Goal: Task Accomplishment & Management: Use online tool/utility

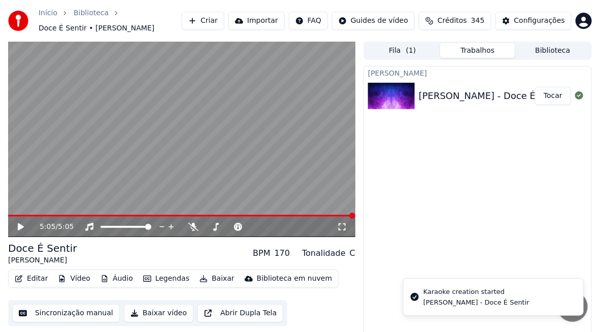
scroll to position [2691, 0]
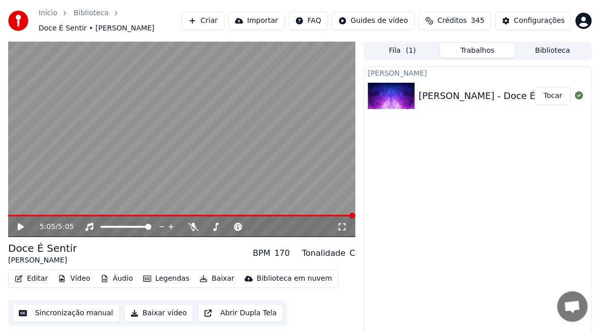
click at [549, 101] on button "Tocar" at bounding box center [553, 96] width 36 height 18
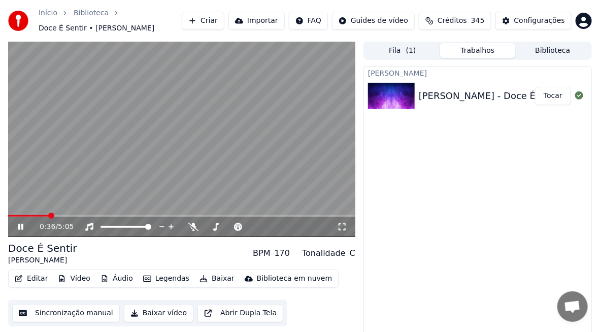
click at [48, 216] on span at bounding box center [181, 216] width 347 height 2
click at [65, 215] on span at bounding box center [181, 216] width 347 height 2
click at [57, 313] on button "Sincronização manual" at bounding box center [66, 313] width 108 height 18
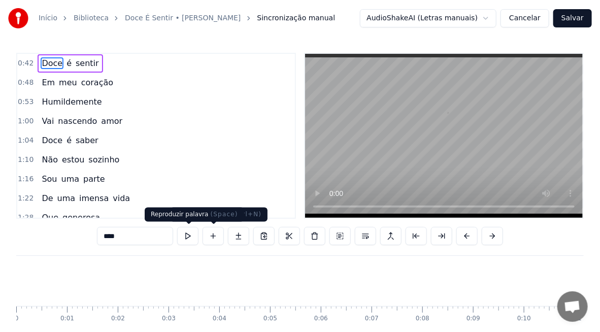
scroll to position [0, 2097]
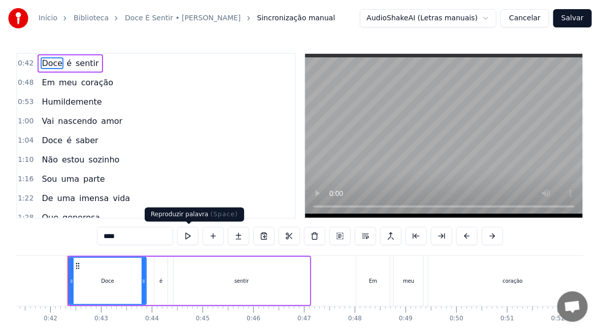
click at [185, 235] on button at bounding box center [187, 236] width 21 height 18
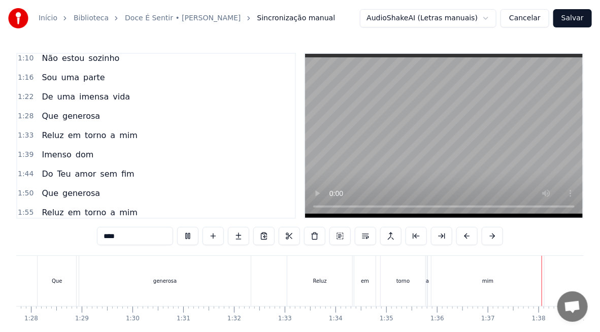
scroll to position [0, 4918]
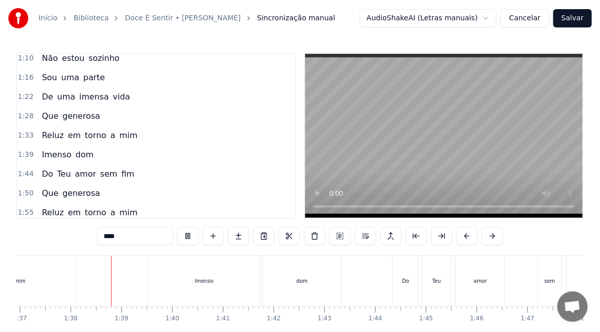
click at [534, 251] on div "0:42 Doce é sentir 0:48 Em meu coração 0:53 Humildemente 1:00 Vai nascendo amor…" at bounding box center [299, 205] width 567 height 305
click at [43, 287] on div "fim" at bounding box center [53, 281] width 422 height 50
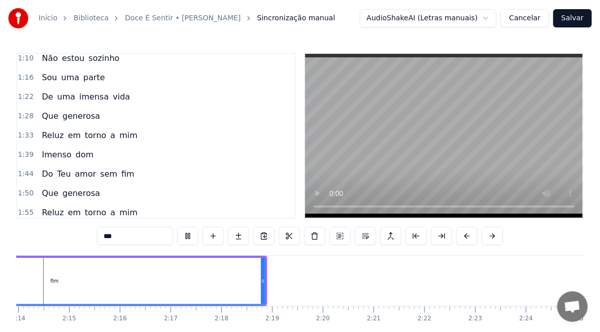
type input "***"
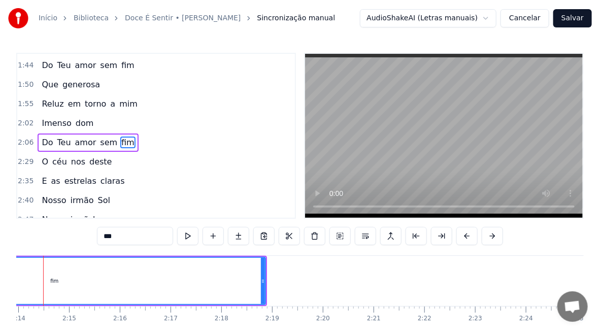
scroll to position [0, 6772]
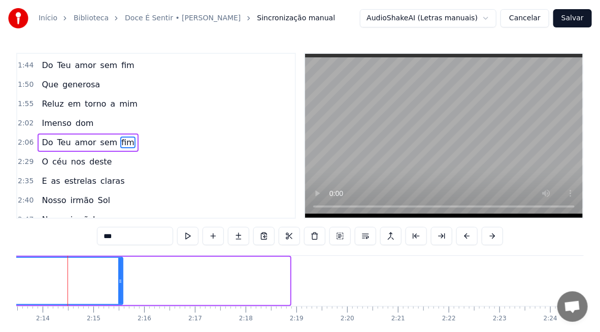
drag, startPoint x: 286, startPoint y: 286, endPoint x: 119, endPoint y: 306, distance: 168.1
click at [119, 306] on div "Doce é sentir Em meu coração Humildemente Vai nascendo amor Doce é saber Não es…" at bounding box center [299, 293] width 567 height 76
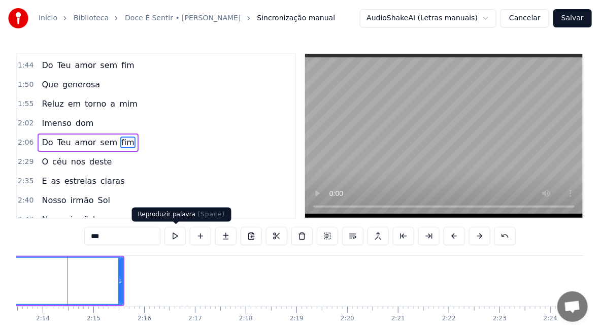
click at [174, 232] on button at bounding box center [174, 236] width 21 height 18
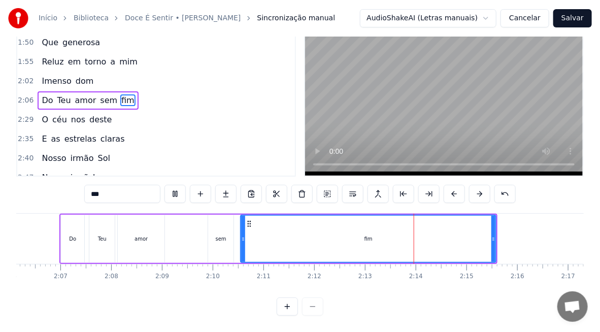
scroll to position [0, 6400]
drag, startPoint x: 492, startPoint y: 233, endPoint x: 487, endPoint y: 235, distance: 5.7
click at [487, 235] on div at bounding box center [488, 239] width 4 height 46
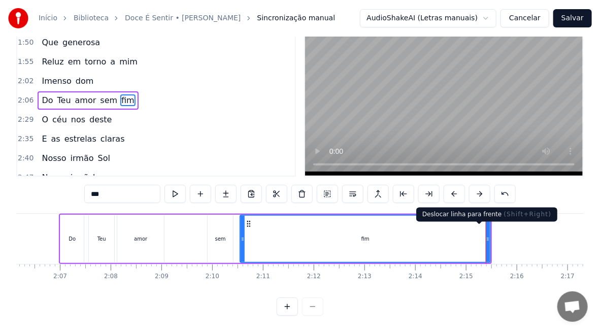
scroll to position [0, 0]
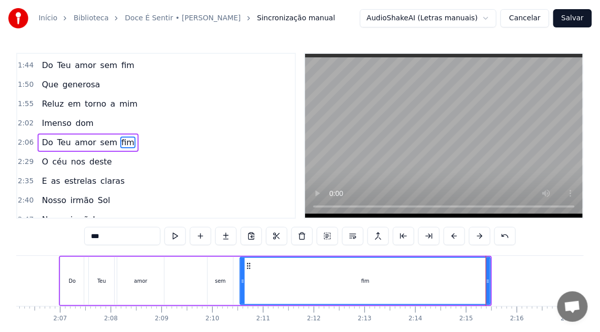
click at [178, 283] on div "Do Teu amor sem fim" at bounding box center [275, 281] width 433 height 50
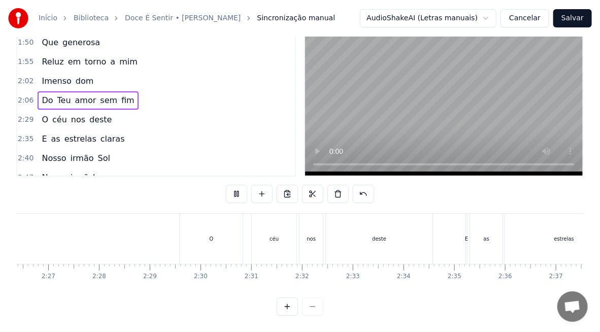
scroll to position [0, 7127]
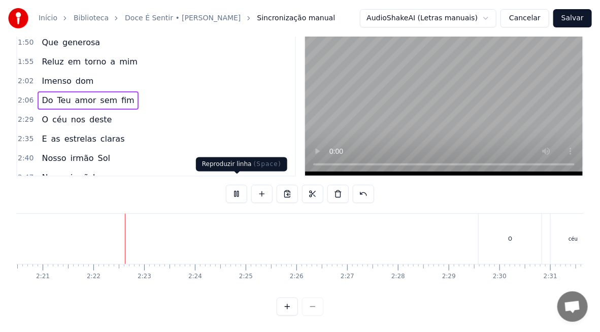
click at [241, 187] on button at bounding box center [236, 194] width 21 height 18
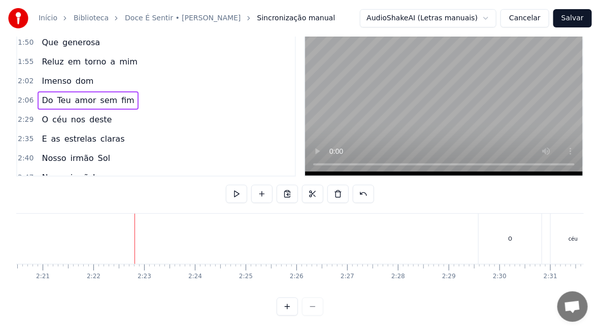
click at [491, 229] on div "O" at bounding box center [509, 239] width 63 height 50
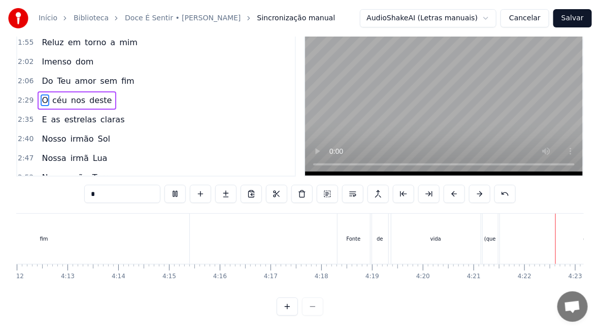
scroll to position [0, 13263]
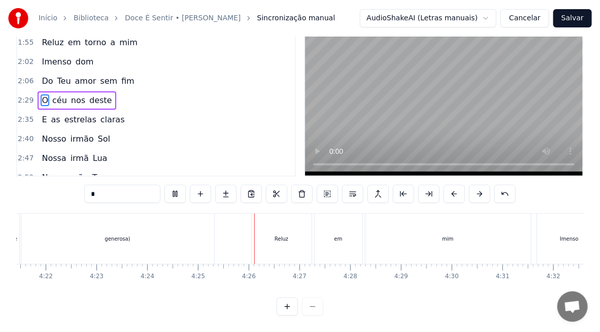
click at [183, 218] on div "generosa)" at bounding box center [117, 239] width 193 height 50
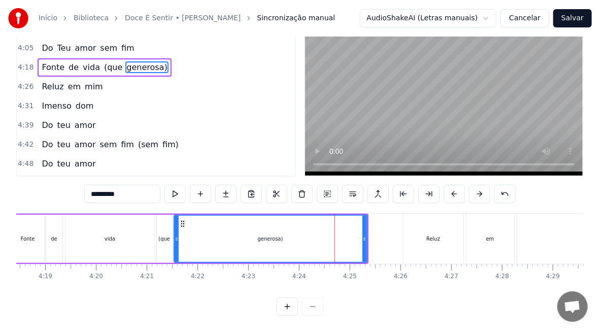
scroll to position [0, 13062]
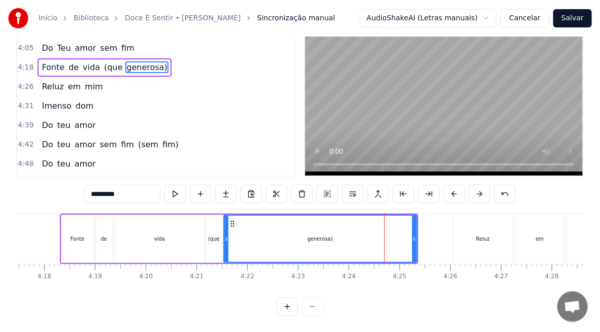
click at [212, 235] on div "(que" at bounding box center [214, 239] width 12 height 8
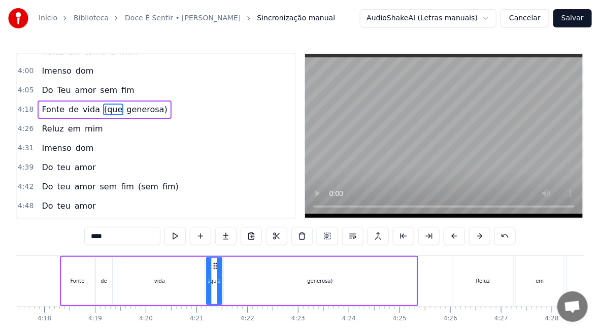
scroll to position [569, 0]
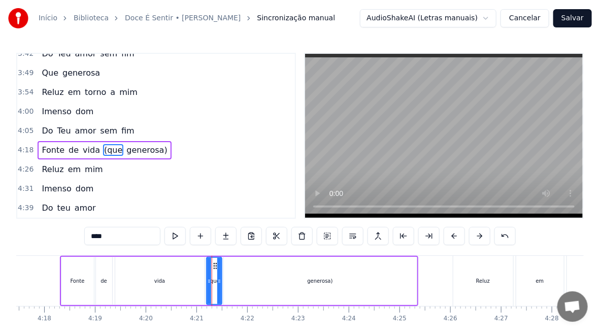
click at [178, 284] on div "vida" at bounding box center [159, 281] width 89 height 48
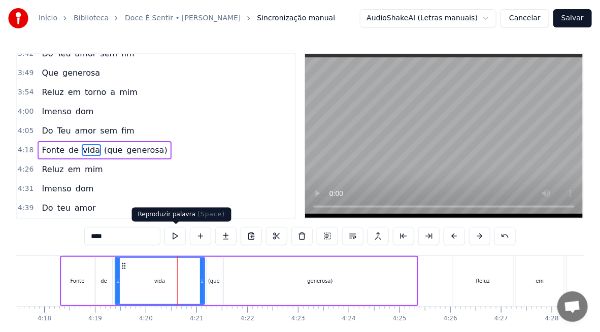
click at [174, 237] on button at bounding box center [174, 236] width 21 height 18
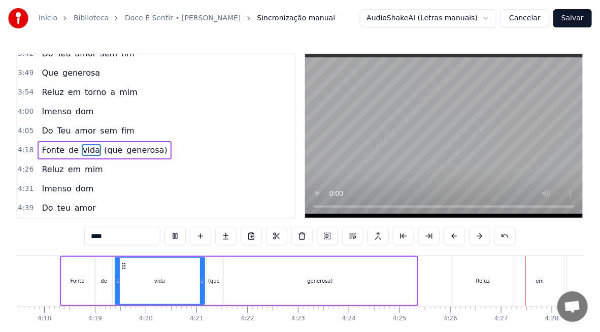
click at [178, 290] on div "vida" at bounding box center [160, 281] width 88 height 46
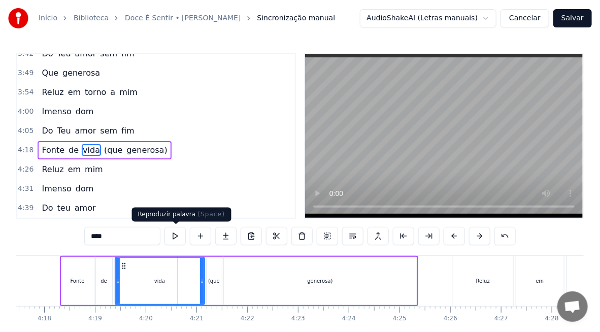
click at [174, 237] on button at bounding box center [174, 236] width 21 height 18
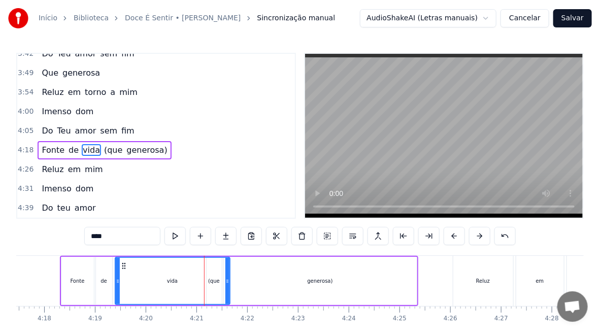
drag, startPoint x: 200, startPoint y: 286, endPoint x: 225, endPoint y: 286, distance: 25.4
click at [225, 286] on div at bounding box center [227, 281] width 4 height 46
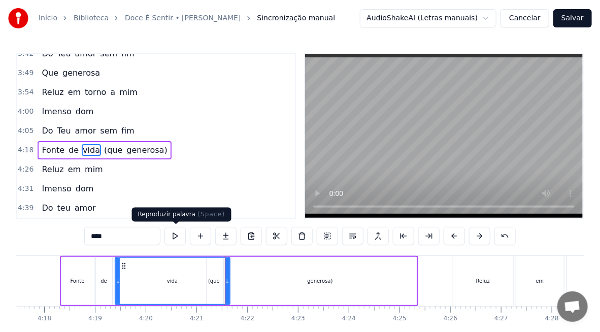
click at [177, 233] on button at bounding box center [174, 236] width 21 height 18
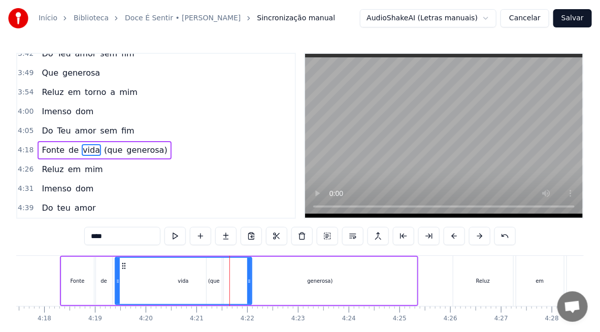
drag, startPoint x: 226, startPoint y: 283, endPoint x: 248, endPoint y: 285, distance: 21.9
click at [248, 285] on icon at bounding box center [249, 281] width 4 height 8
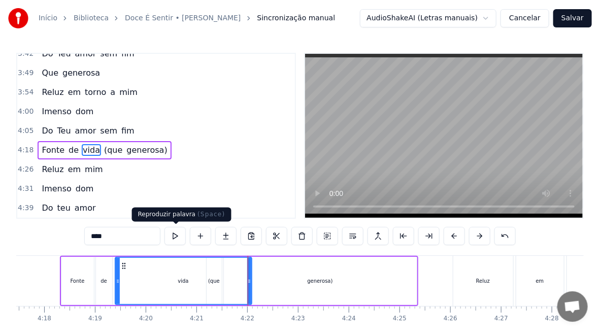
click at [176, 234] on button at bounding box center [174, 236] width 21 height 18
click at [275, 283] on div "generosa)" at bounding box center [320, 281] width 193 height 48
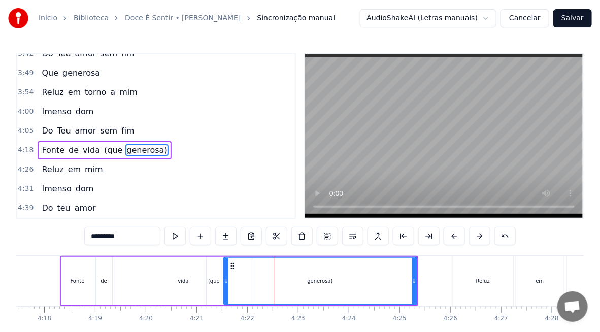
click at [124, 278] on div "vida" at bounding box center [183, 281] width 136 height 48
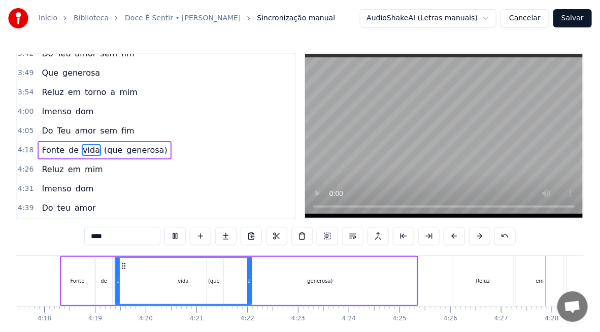
scroll to position [0, 13532]
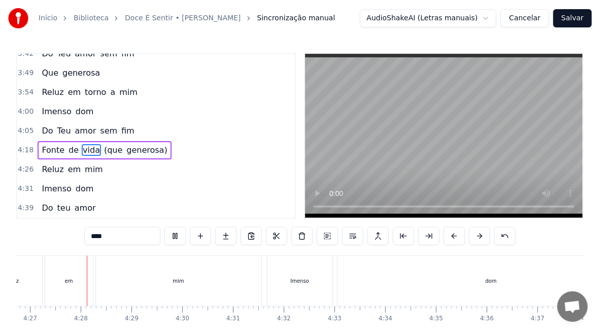
click at [312, 277] on div "Imenso" at bounding box center [299, 281] width 65 height 50
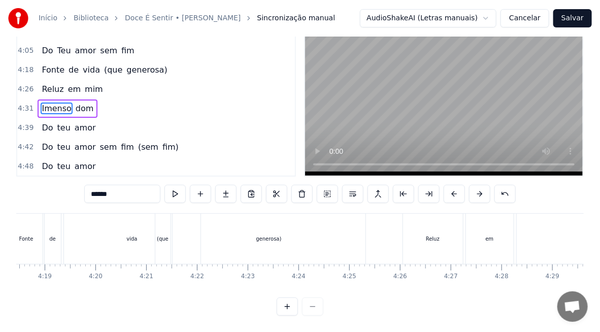
scroll to position [0, 13099]
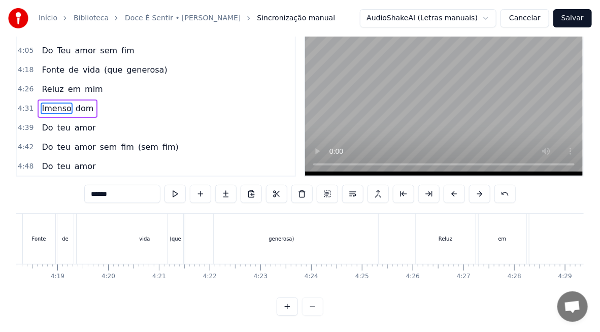
click at [88, 232] on div "vida" at bounding box center [145, 239] width 136 height 50
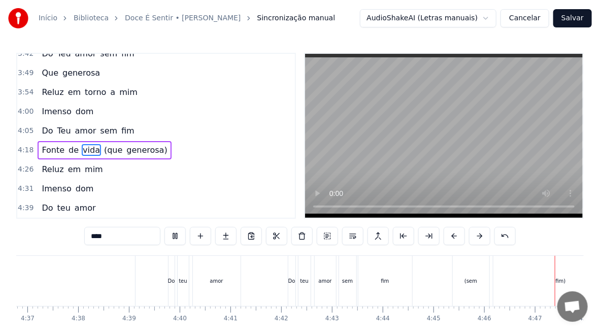
scroll to position [0, 14517]
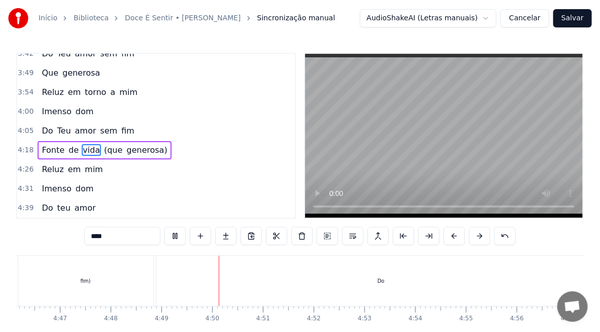
click at [200, 284] on div "Do" at bounding box center [381, 281] width 450 height 50
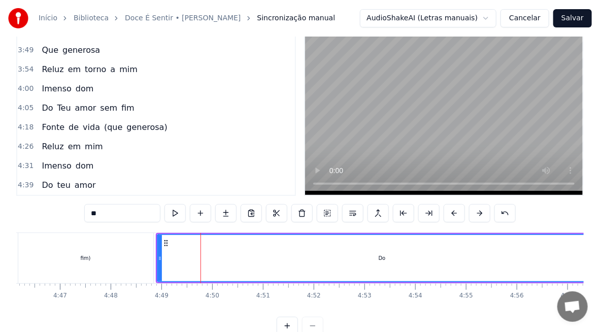
scroll to position [610, 0]
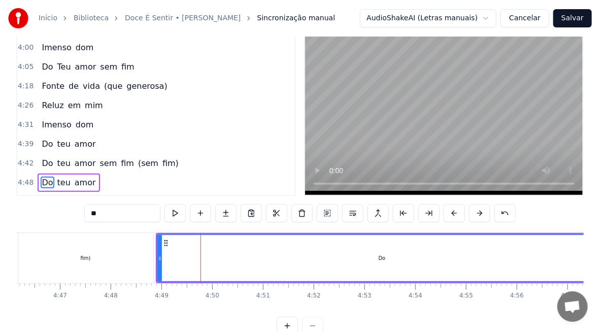
click at [72, 263] on div "fim)" at bounding box center [85, 258] width 135 height 50
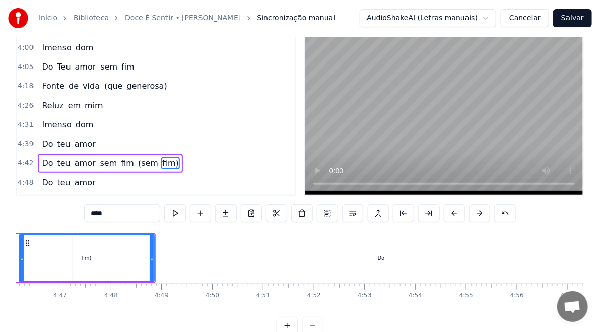
scroll to position [4, 0]
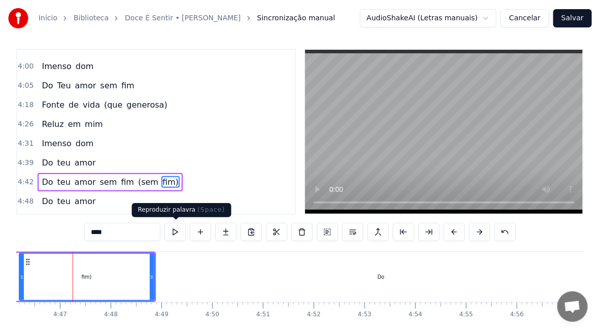
click at [175, 231] on button at bounding box center [174, 232] width 21 height 18
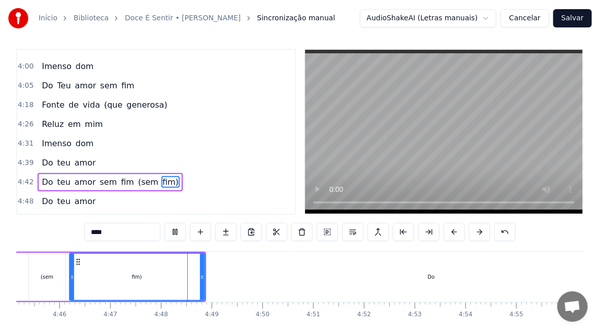
scroll to position [50, 0]
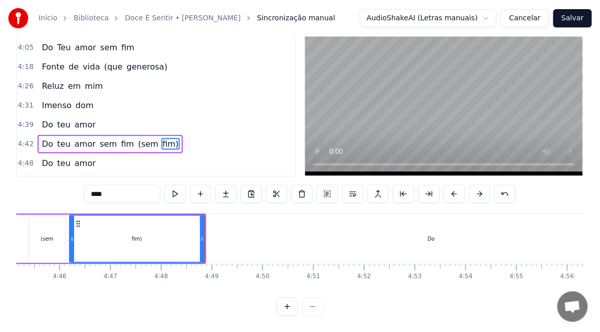
click at [29, 232] on div "(sem" at bounding box center [47, 239] width 37 height 48
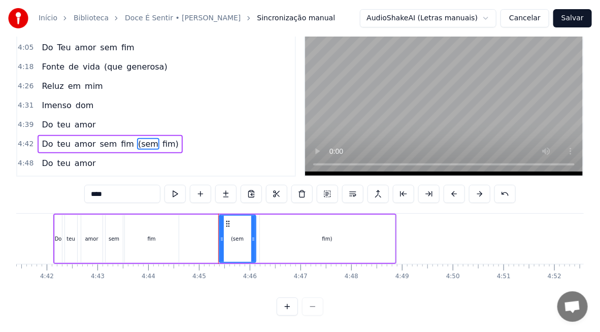
scroll to position [0, 14263]
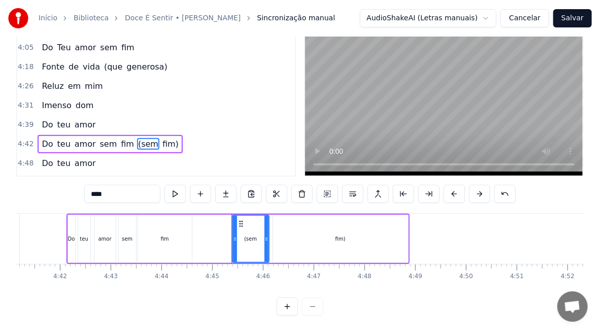
click at [158, 232] on div "fim" at bounding box center [165, 239] width 54 height 48
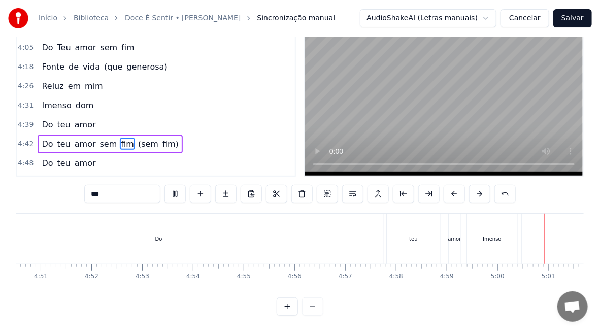
scroll to position [0, 14940]
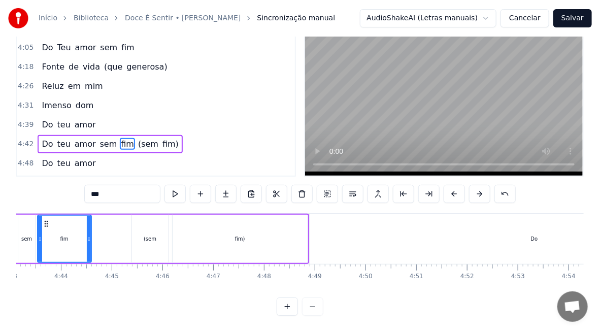
drag, startPoint x: 568, startPoint y: 288, endPoint x: 546, endPoint y: 292, distance: 22.3
click at [546, 292] on div "0:42 Doce é sentir 0:48 Em meu coração 0:53 Humildemente 1:00 Vai nascendo amor…" at bounding box center [299, 163] width 567 height 305
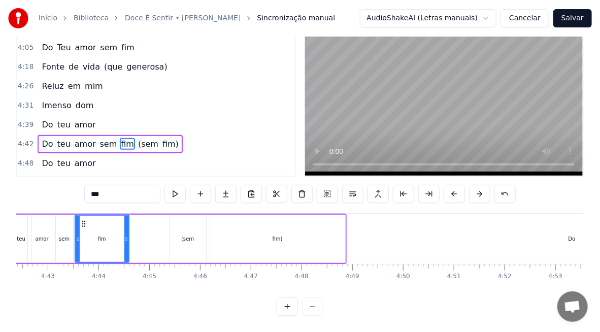
click at [184, 235] on div "(sem" at bounding box center [187, 239] width 13 height 8
type input "****"
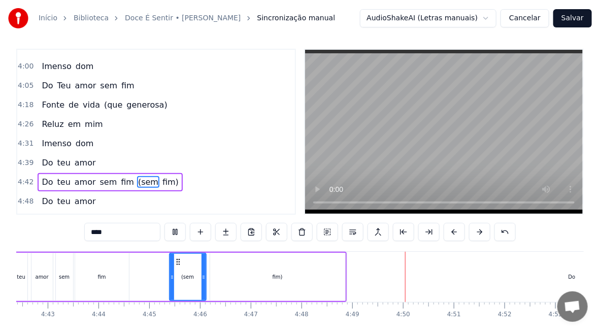
click at [131, 276] on div "Do teu amor sem fim (sem fim)" at bounding box center [175, 277] width 343 height 50
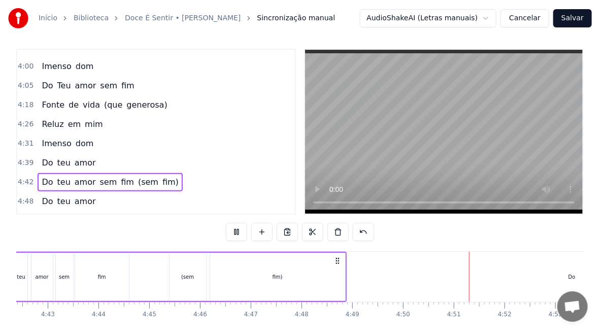
click at [47, 281] on div "amor" at bounding box center [41, 277] width 21 height 48
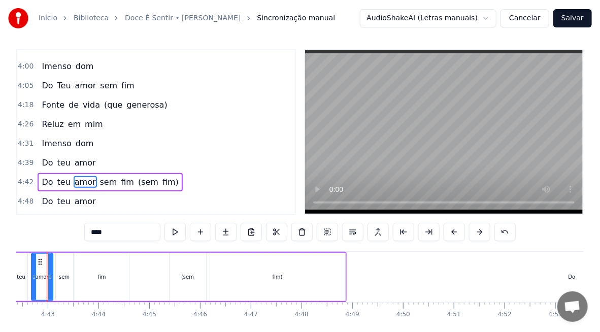
scroll to position [0, 14306]
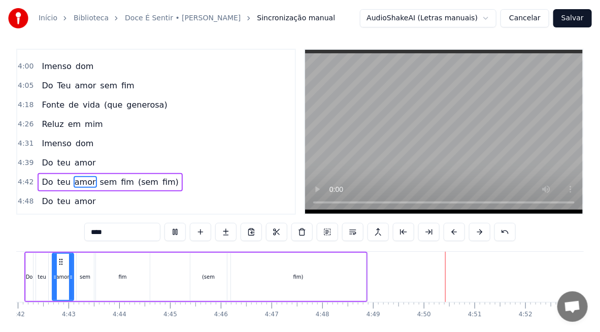
click at [262, 284] on div "fim)" at bounding box center [298, 277] width 135 height 48
click at [293, 281] on div "fim)" at bounding box center [298, 277] width 10 height 8
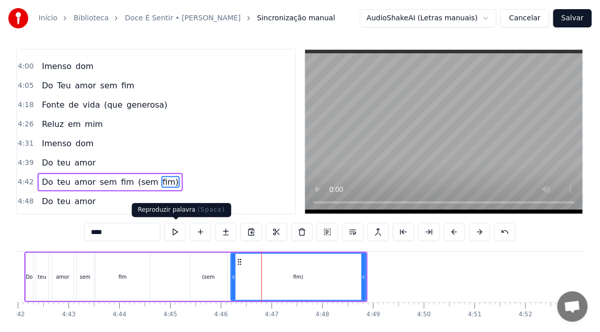
click at [171, 232] on button at bounding box center [174, 232] width 21 height 18
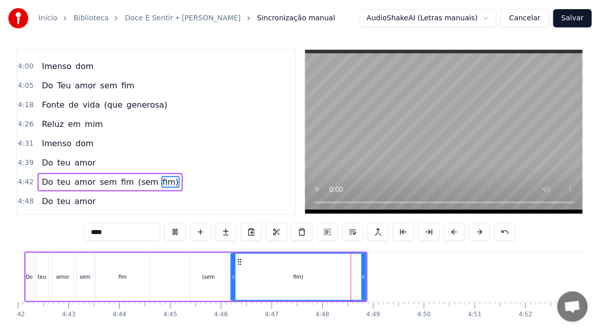
click at [314, 281] on div "fim)" at bounding box center [298, 277] width 134 height 46
drag, startPoint x: 362, startPoint y: 276, endPoint x: 341, endPoint y: 278, distance: 20.9
click at [341, 278] on icon at bounding box center [342, 277] width 4 height 8
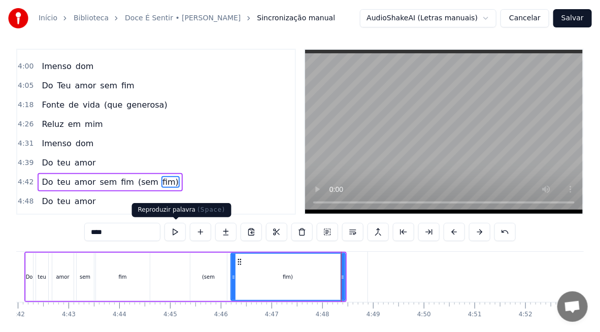
click at [172, 230] on button at bounding box center [174, 232] width 21 height 18
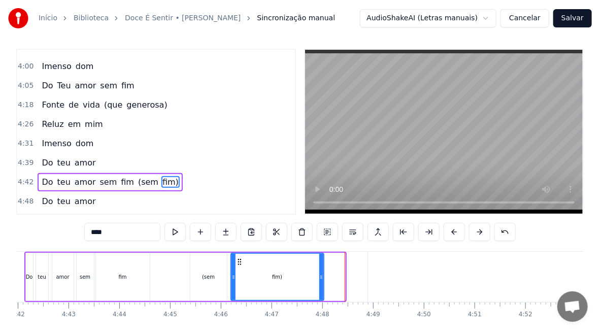
drag, startPoint x: 342, startPoint y: 279, endPoint x: 321, endPoint y: 283, distance: 21.8
click at [321, 283] on div at bounding box center [321, 277] width 4 height 46
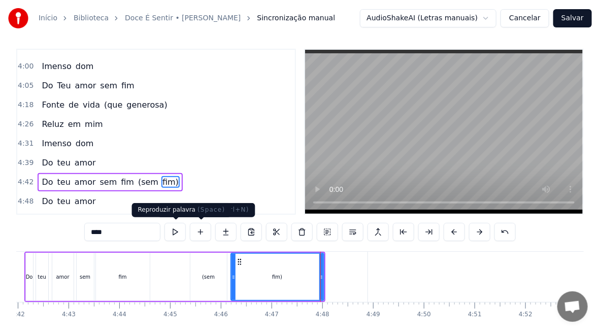
click at [178, 233] on button at bounding box center [174, 232] width 21 height 18
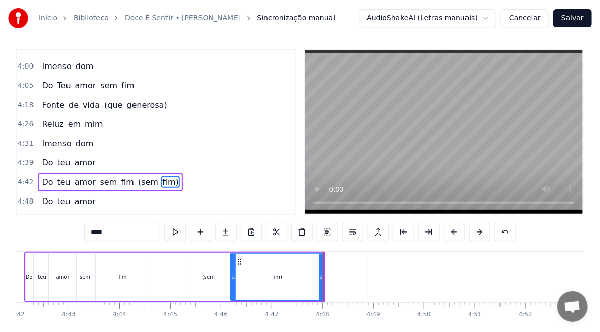
click at [120, 287] on div "fim" at bounding box center [123, 277] width 54 height 48
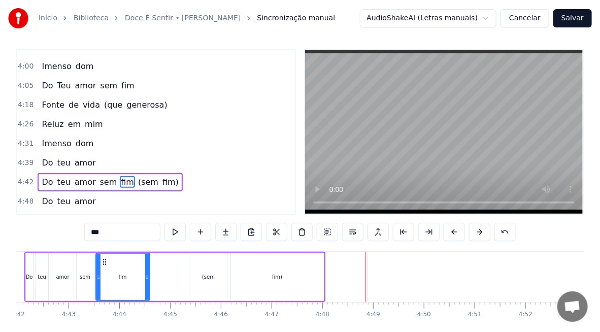
click at [288, 280] on div "fim)" at bounding box center [277, 277] width 93 height 48
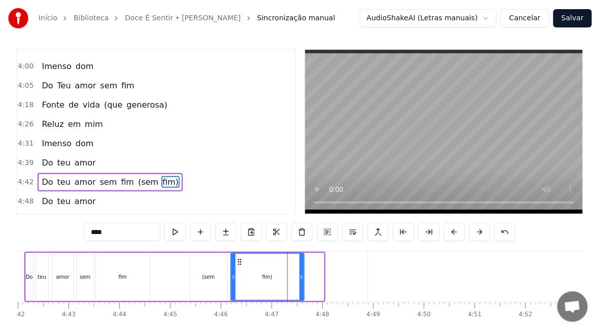
drag, startPoint x: 321, startPoint y: 284, endPoint x: 301, endPoint y: 287, distance: 20.1
click at [301, 287] on div at bounding box center [301, 277] width 4 height 46
click at [108, 281] on div "fim" at bounding box center [123, 277] width 54 height 48
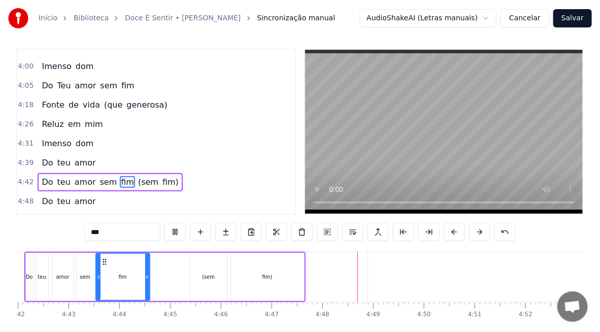
click at [265, 274] on div "fim)" at bounding box center [267, 277] width 10 height 8
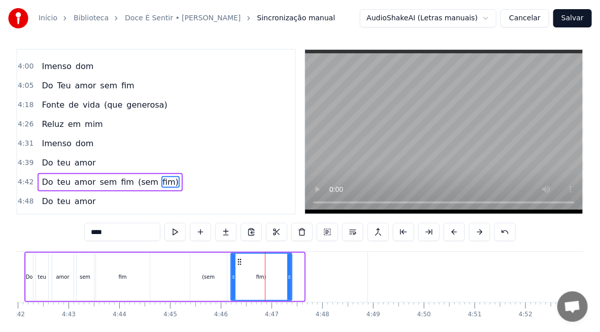
drag, startPoint x: 299, startPoint y: 284, endPoint x: 281, endPoint y: 277, distance: 19.9
click at [287, 283] on div at bounding box center [289, 277] width 4 height 46
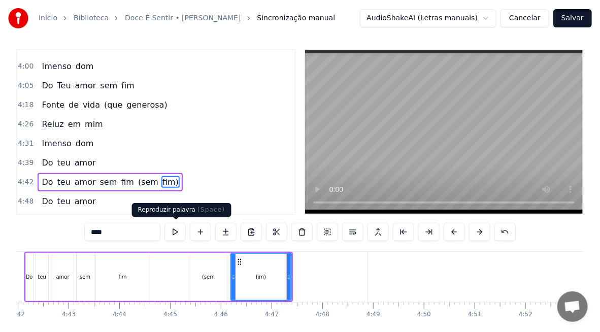
click at [125, 260] on div "fim" at bounding box center [123, 277] width 54 height 48
type input "***"
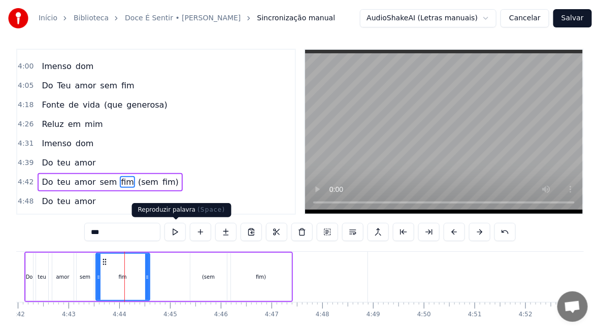
click at [174, 231] on button at bounding box center [174, 232] width 21 height 18
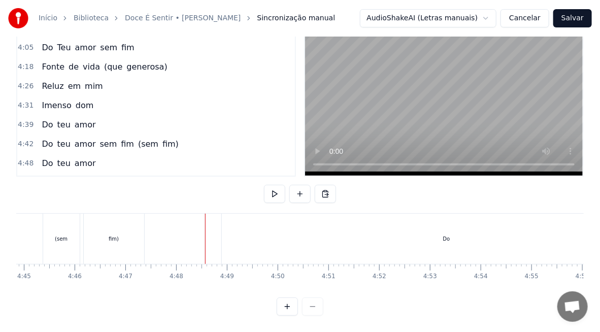
scroll to position [0, 14464]
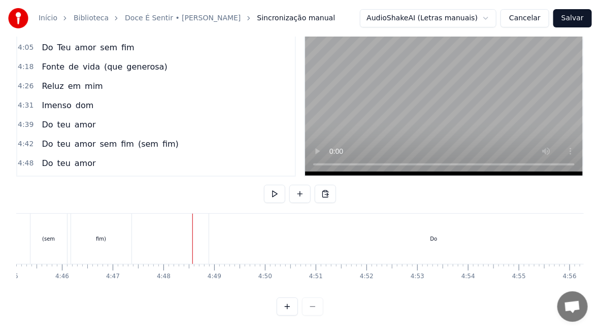
click at [450, 235] on div "Do" at bounding box center [434, 239] width 450 height 50
click at [193, 235] on div at bounding box center [192, 239] width 1 height 50
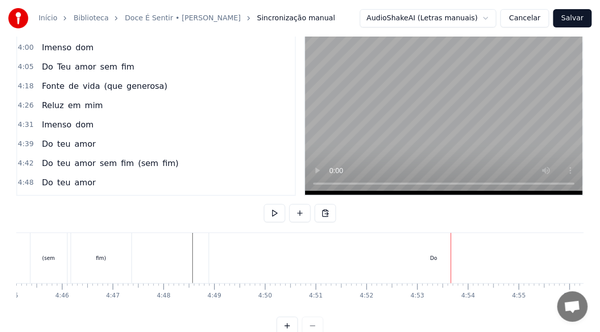
click at [232, 253] on div "Do" at bounding box center [434, 258] width 450 height 50
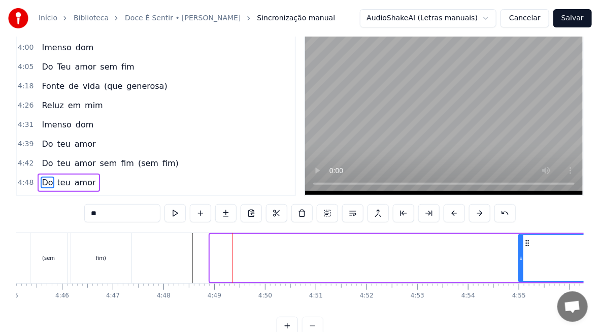
drag, startPoint x: 215, startPoint y: 264, endPoint x: 522, endPoint y: 267, distance: 307.0
click at [522, 267] on div at bounding box center [521, 258] width 4 height 46
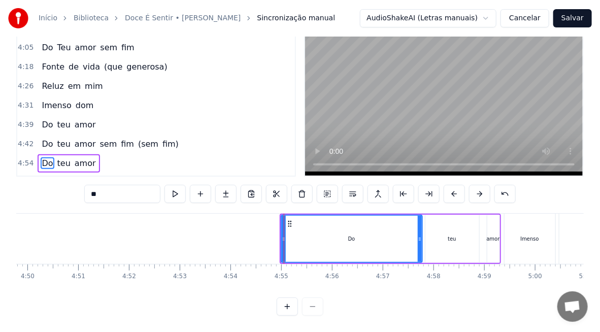
scroll to position [0, 14852]
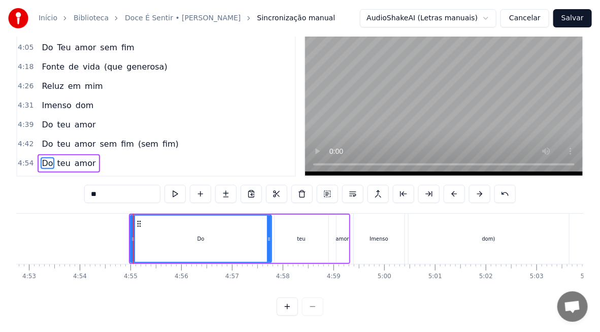
drag, startPoint x: 132, startPoint y: 235, endPoint x: 141, endPoint y: 234, distance: 8.6
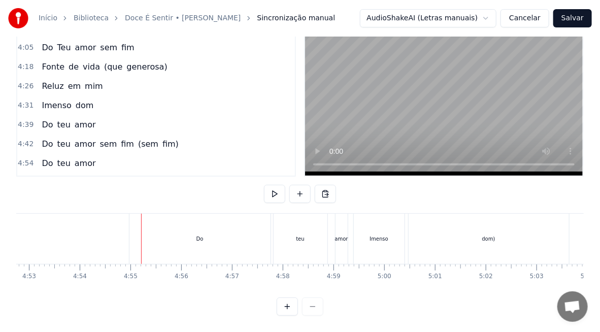
click at [181, 231] on div "Do" at bounding box center [199, 239] width 141 height 50
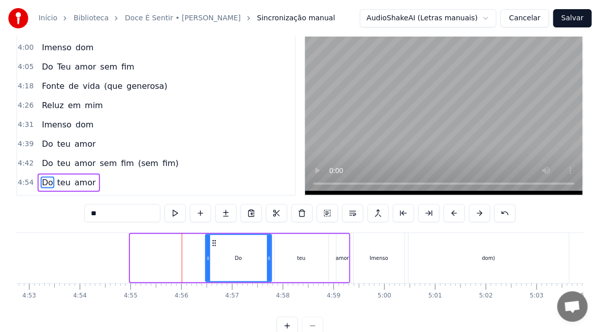
drag, startPoint x: 134, startPoint y: 261, endPoint x: 212, endPoint y: 263, distance: 77.6
click at [210, 262] on div at bounding box center [208, 258] width 4 height 46
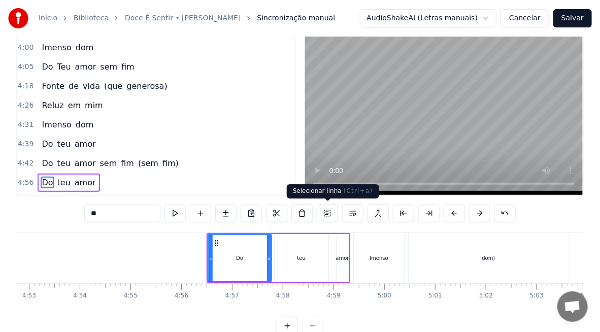
click at [331, 213] on button at bounding box center [327, 213] width 21 height 18
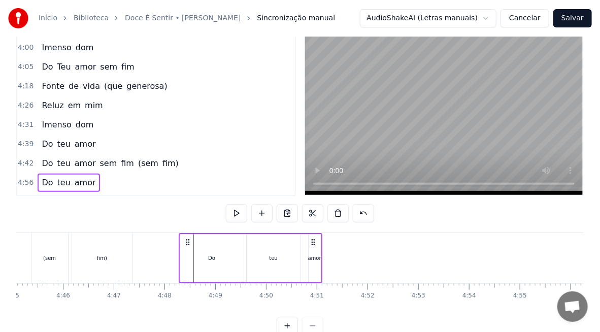
scroll to position [0, 14463]
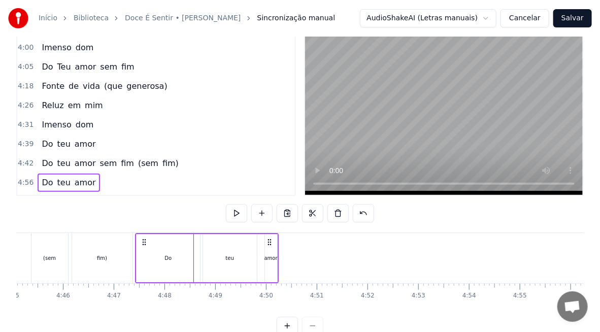
drag, startPoint x: 216, startPoint y: 240, endPoint x: 144, endPoint y: 257, distance: 73.5
click at [144, 257] on div "Do teu amor" at bounding box center [207, 258] width 144 height 50
click at [61, 254] on div "(sem" at bounding box center [49, 258] width 37 height 50
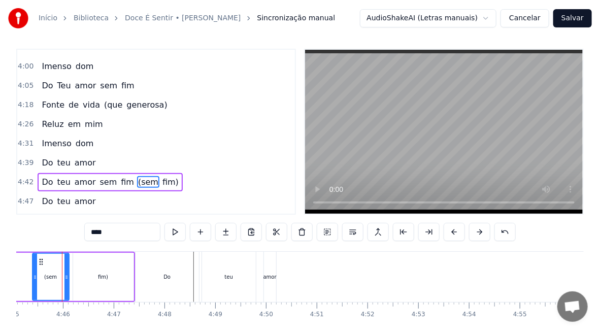
scroll to position [0, 14458]
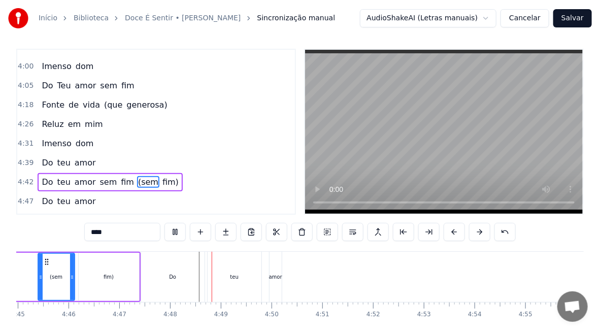
click at [185, 273] on div "Do" at bounding box center [172, 277] width 63 height 50
type input "**"
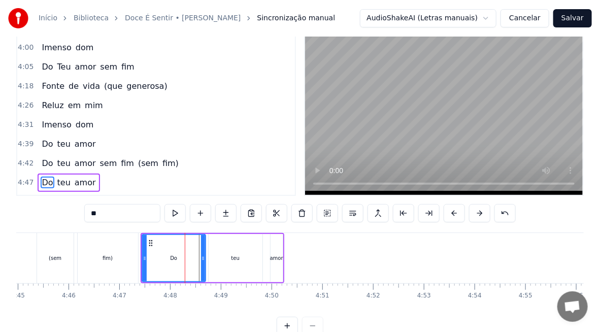
click at [329, 210] on button at bounding box center [327, 213] width 21 height 18
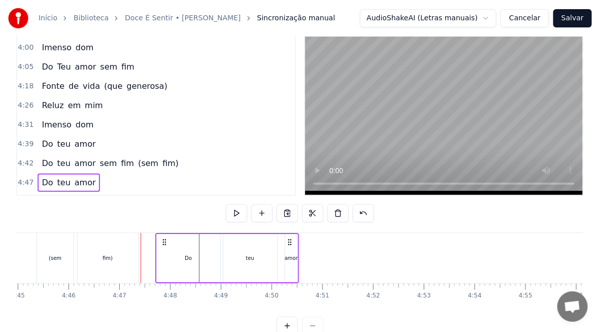
drag, startPoint x: 148, startPoint y: 241, endPoint x: 163, endPoint y: 244, distance: 14.9
click at [163, 244] on icon at bounding box center [164, 242] width 8 height 8
click at [179, 264] on div "Do" at bounding box center [188, 258] width 63 height 48
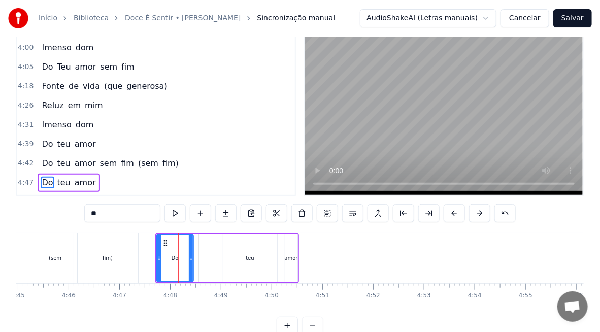
drag, startPoint x: 216, startPoint y: 265, endPoint x: 189, endPoint y: 269, distance: 27.2
click at [189, 269] on div at bounding box center [191, 258] width 4 height 46
click at [178, 214] on button at bounding box center [174, 213] width 21 height 18
click at [327, 209] on button at bounding box center [327, 213] width 21 height 18
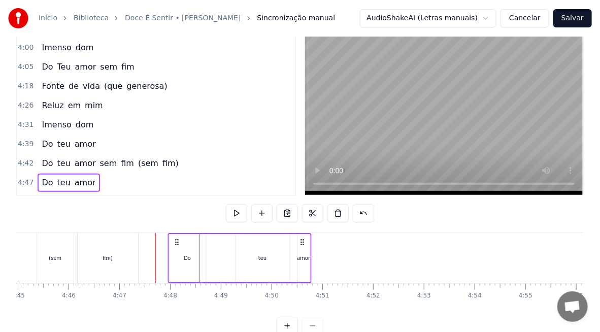
drag, startPoint x: 164, startPoint y: 241, endPoint x: 177, endPoint y: 243, distance: 12.8
click at [177, 243] on icon at bounding box center [176, 242] width 8 height 8
click at [238, 213] on button at bounding box center [236, 213] width 21 height 18
click at [181, 260] on div "Do" at bounding box center [187, 258] width 37 height 48
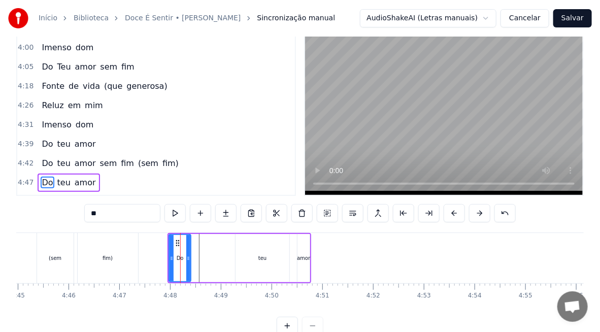
drag, startPoint x: 201, startPoint y: 264, endPoint x: 186, endPoint y: 265, distance: 14.8
click at [186, 265] on div at bounding box center [188, 258] width 4 height 46
click at [256, 258] on div "teu" at bounding box center [262, 258] width 54 height 48
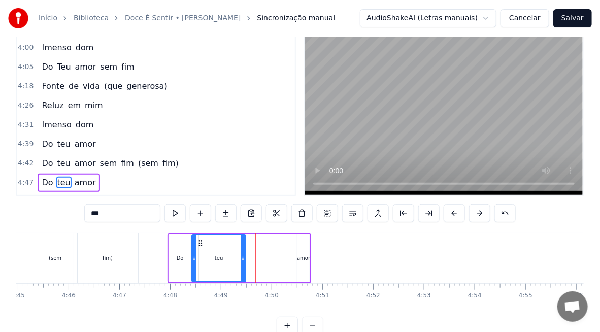
drag, startPoint x: 243, startPoint y: 241, endPoint x: 200, endPoint y: 249, distance: 42.8
click at [200, 249] on div "teu" at bounding box center [218, 258] width 53 height 46
click at [181, 262] on div "Do" at bounding box center [180, 258] width 22 height 48
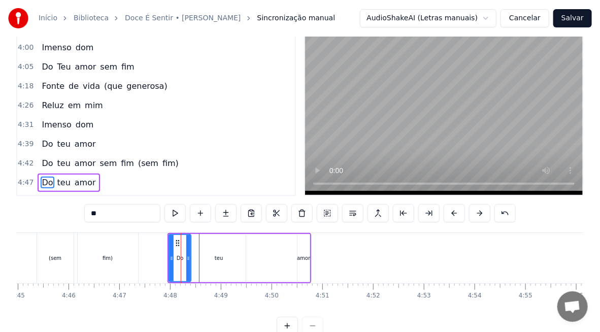
click at [230, 261] on div "teu" at bounding box center [219, 258] width 54 height 48
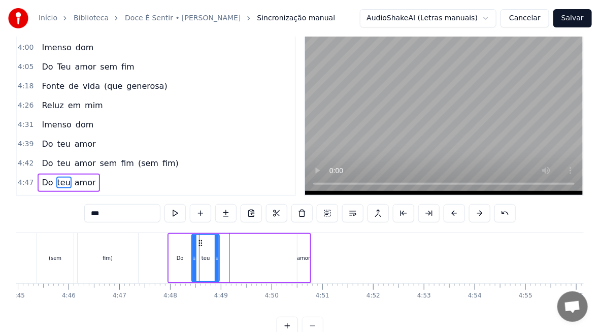
drag, startPoint x: 241, startPoint y: 263, endPoint x: 214, endPoint y: 269, distance: 28.0
click at [215, 269] on div at bounding box center [217, 258] width 4 height 46
click at [300, 265] on div "amor" at bounding box center [303, 258] width 12 height 48
type input "****"
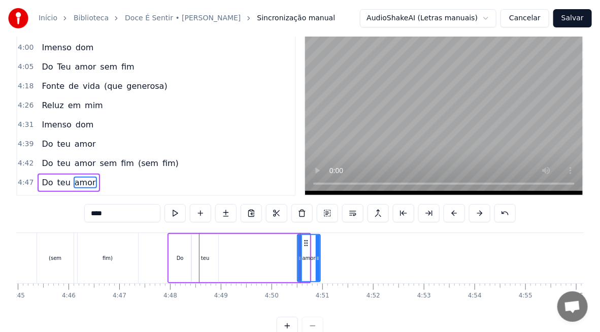
drag, startPoint x: 307, startPoint y: 250, endPoint x: 317, endPoint y: 252, distance: 9.9
click at [317, 252] on div at bounding box center [318, 258] width 4 height 46
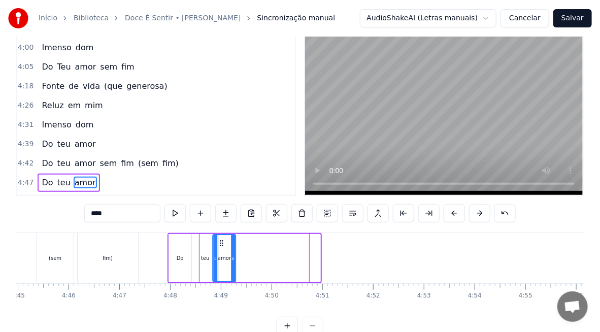
drag, startPoint x: 299, startPoint y: 243, endPoint x: 221, endPoint y: 257, distance: 80.0
click at [221, 257] on div "amor" at bounding box center [225, 258] width 22 height 46
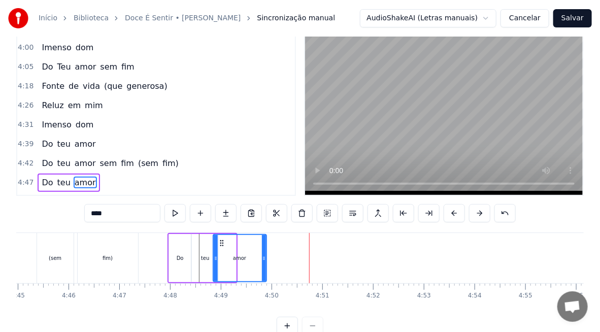
drag, startPoint x: 234, startPoint y: 264, endPoint x: 272, endPoint y: 267, distance: 38.2
click at [266, 267] on div at bounding box center [264, 258] width 4 height 46
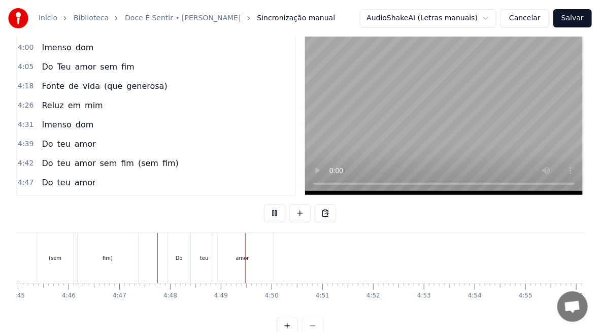
click at [99, 259] on div "fim)" at bounding box center [108, 258] width 60 height 50
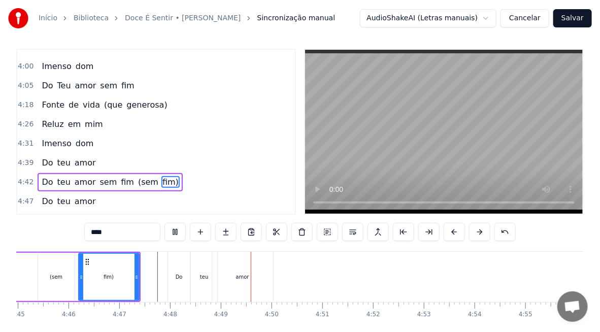
click at [182, 276] on div "Do" at bounding box center [179, 277] width 22 height 50
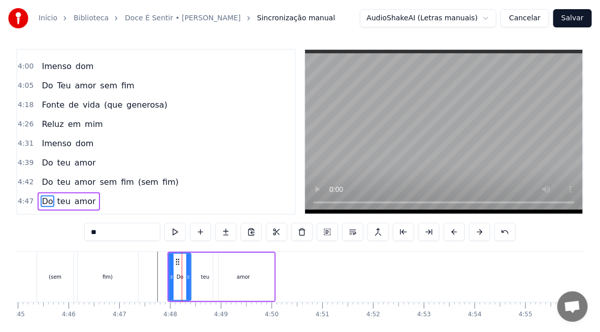
scroll to position [23, 0]
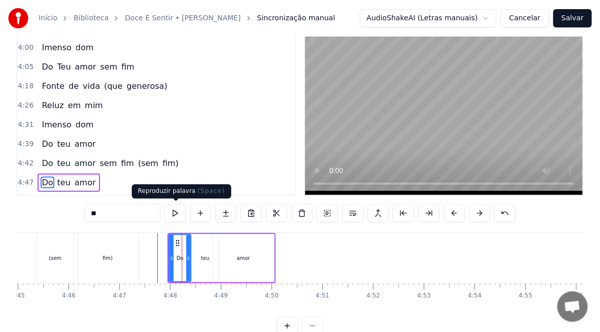
click at [178, 211] on button at bounding box center [174, 213] width 21 height 18
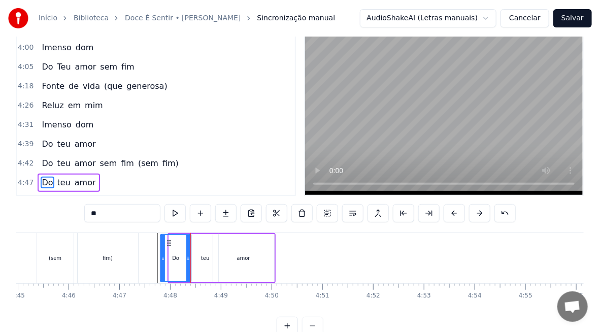
drag, startPoint x: 168, startPoint y: 261, endPoint x: 160, endPoint y: 262, distance: 8.7
click at [161, 262] on div at bounding box center [163, 258] width 4 height 46
drag, startPoint x: 188, startPoint y: 260, endPoint x: 175, endPoint y: 262, distance: 13.4
click at [174, 262] on div at bounding box center [174, 258] width 4 height 46
click at [200, 258] on div "teu" at bounding box center [205, 258] width 26 height 48
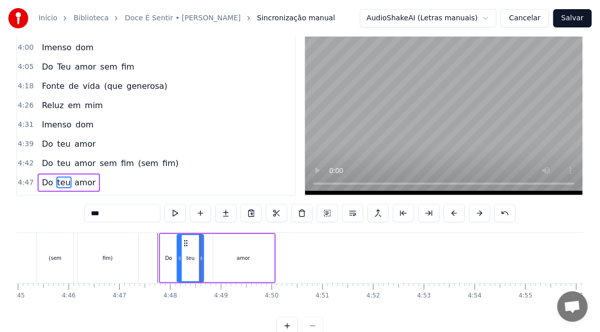
drag, startPoint x: 196, startPoint y: 239, endPoint x: 184, endPoint y: 244, distance: 13.0
click at [184, 244] on icon at bounding box center [186, 243] width 8 height 8
drag, startPoint x: 200, startPoint y: 258, endPoint x: 188, endPoint y: 260, distance: 12.4
click at [188, 260] on icon at bounding box center [189, 258] width 4 height 8
click at [245, 253] on div "amor" at bounding box center [243, 258] width 61 height 48
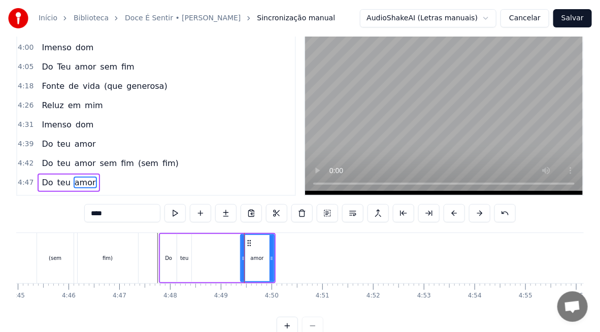
drag, startPoint x: 215, startPoint y: 261, endPoint x: 244, endPoint y: 261, distance: 28.9
click at [244, 261] on icon at bounding box center [243, 258] width 4 height 8
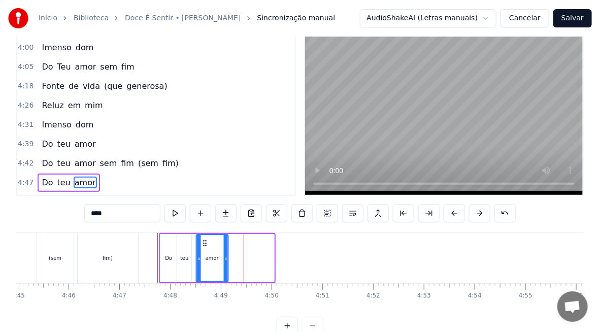
drag, startPoint x: 250, startPoint y: 243, endPoint x: 204, endPoint y: 247, distance: 45.9
click at [204, 247] on div "amor" at bounding box center [211, 258] width 31 height 46
click at [126, 263] on div "fim)" at bounding box center [108, 258] width 60 height 50
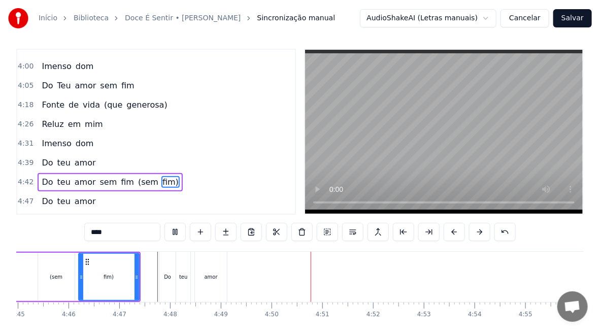
click at [216, 280] on div "amor" at bounding box center [211, 277] width 32 height 50
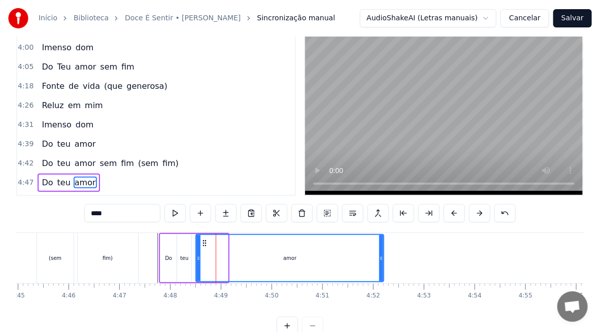
drag, startPoint x: 225, startPoint y: 268, endPoint x: 381, endPoint y: 256, distance: 156.2
click at [381, 256] on div at bounding box center [381, 258] width 4 height 46
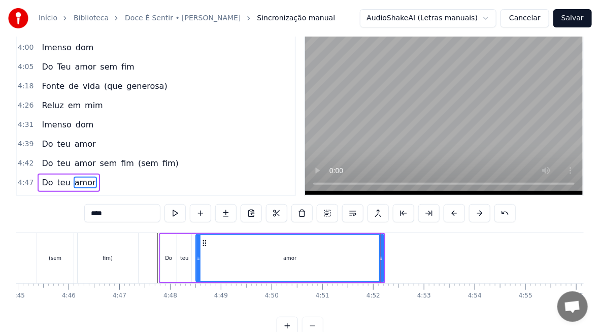
click at [130, 264] on div "fim)" at bounding box center [108, 258] width 60 height 50
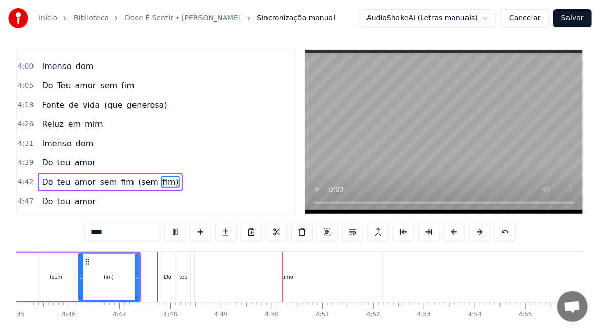
scroll to position [50, 0]
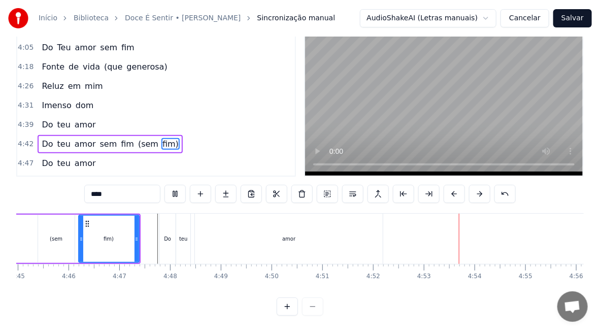
click at [334, 235] on div "amor" at bounding box center [289, 239] width 188 height 50
type input "****"
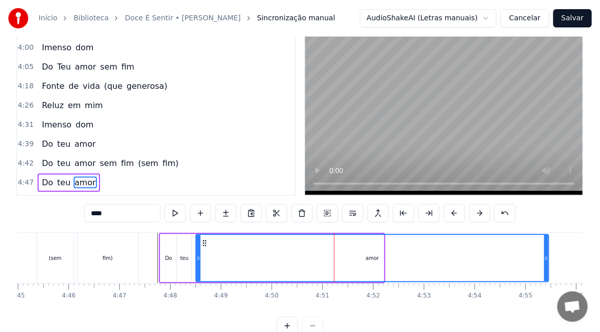
drag, startPoint x: 381, startPoint y: 263, endPoint x: 544, endPoint y: 268, distance: 163.5
click at [544, 268] on div at bounding box center [546, 258] width 4 height 46
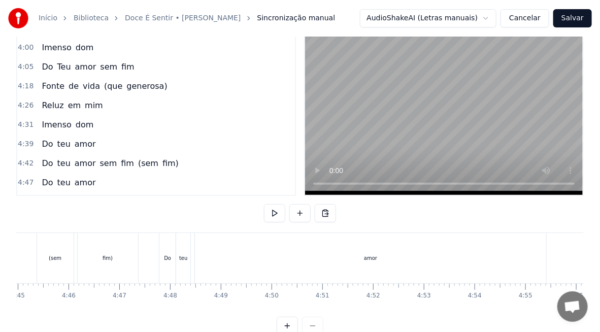
scroll to position [0, 14934]
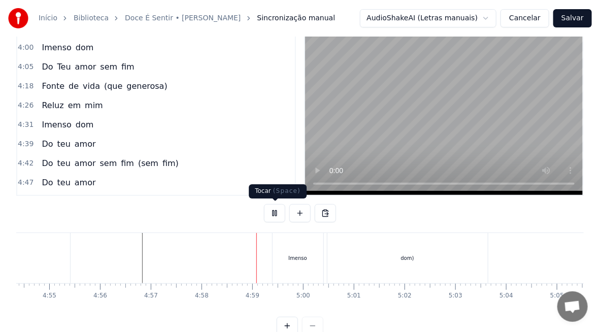
click at [271, 214] on button at bounding box center [274, 213] width 21 height 18
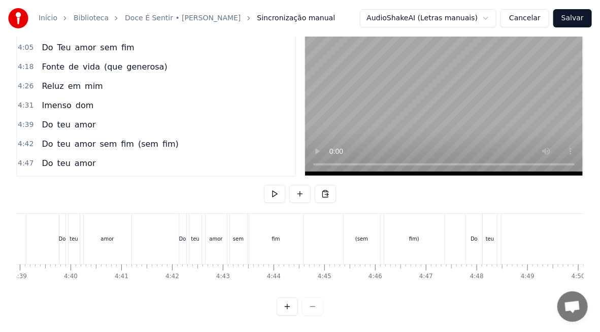
scroll to position [0, 13951]
click at [286, 241] on div "amor" at bounding box center [308, 239] width 48 height 50
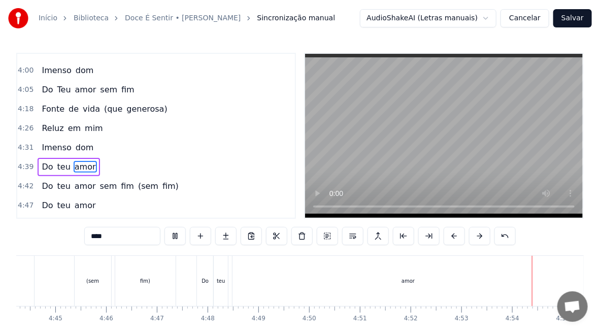
scroll to position [0, 14886]
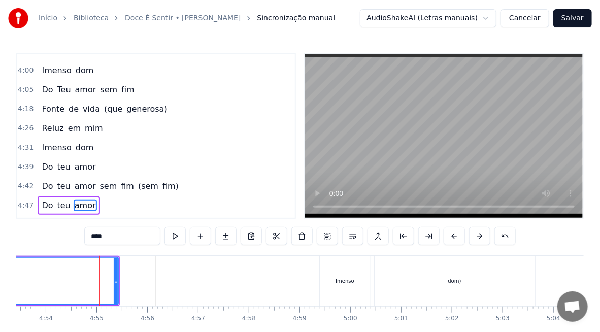
scroll to position [23, 0]
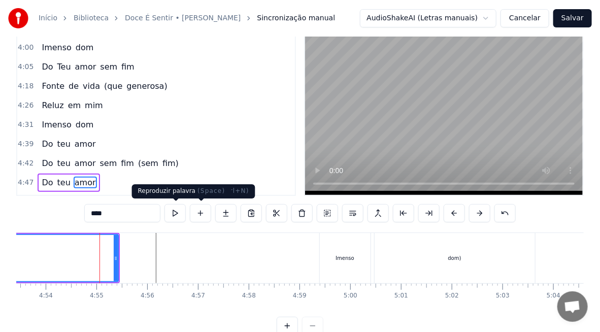
click at [170, 213] on button at bounding box center [174, 213] width 21 height 18
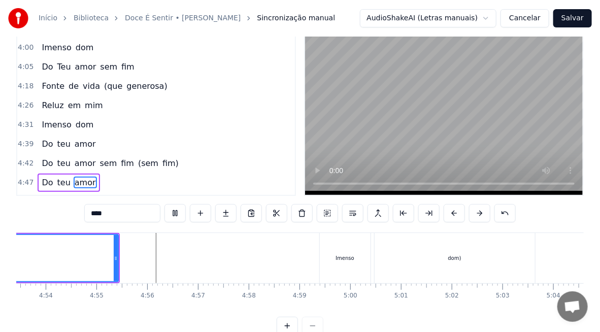
scroll to position [0, 14585]
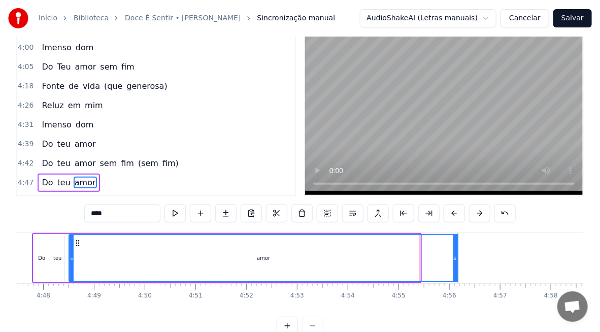
drag, startPoint x: 417, startPoint y: 265, endPoint x: 455, endPoint y: 264, distance: 38.1
click at [455, 264] on div at bounding box center [455, 258] width 4 height 46
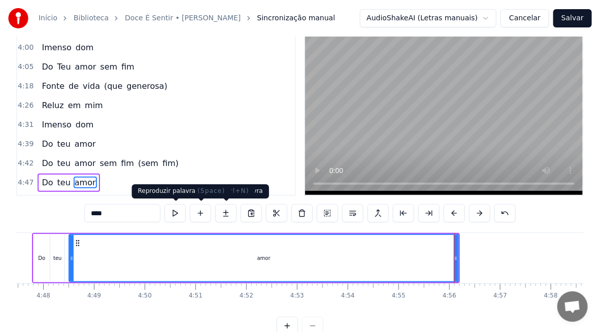
click at [180, 214] on button at bounding box center [174, 213] width 21 height 18
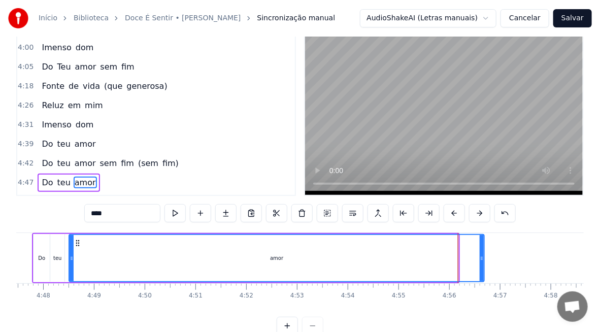
drag, startPoint x: 454, startPoint y: 264, endPoint x: 480, endPoint y: 263, distance: 26.9
click at [480, 263] on div at bounding box center [481, 258] width 4 height 46
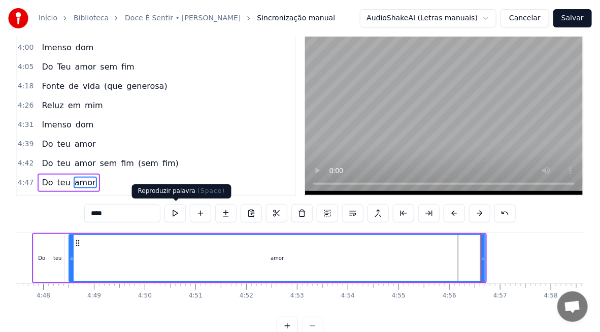
click at [179, 218] on button at bounding box center [174, 213] width 21 height 18
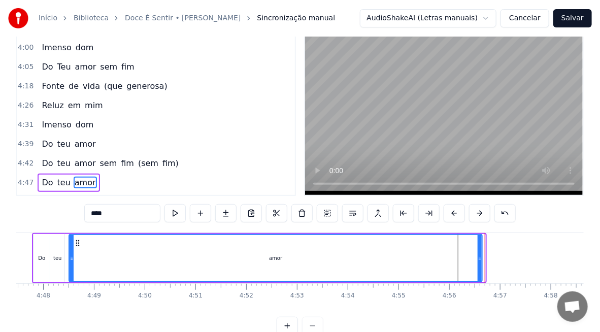
click at [478, 262] on div at bounding box center [479, 258] width 4 height 46
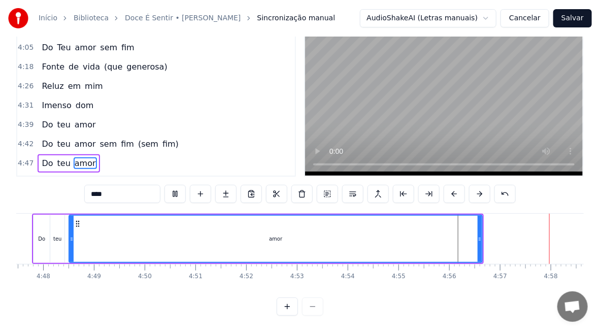
scroll to position [0, 14940]
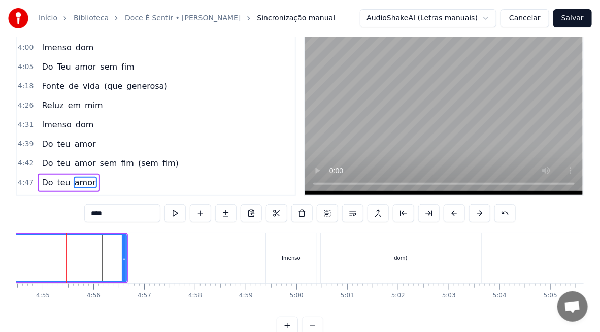
scroll to position [0, 14939]
drag, startPoint x: 125, startPoint y: 269, endPoint x: 187, endPoint y: 273, distance: 61.5
click at [187, 273] on div at bounding box center [186, 258] width 4 height 46
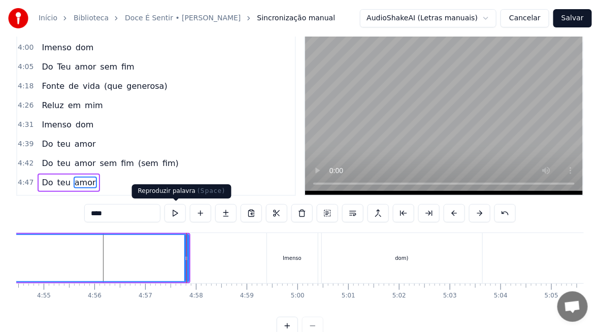
click at [175, 214] on button at bounding box center [174, 213] width 21 height 18
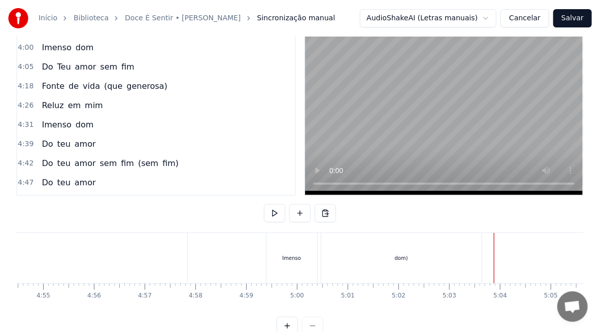
scroll to position [50, 0]
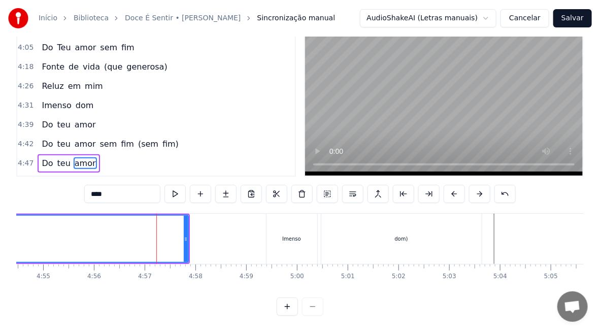
scroll to position [23, 0]
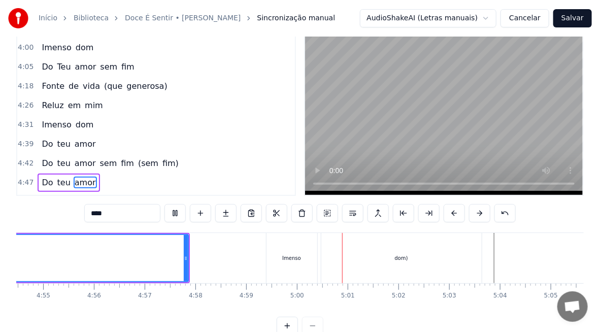
click at [177, 217] on button at bounding box center [174, 213] width 21 height 18
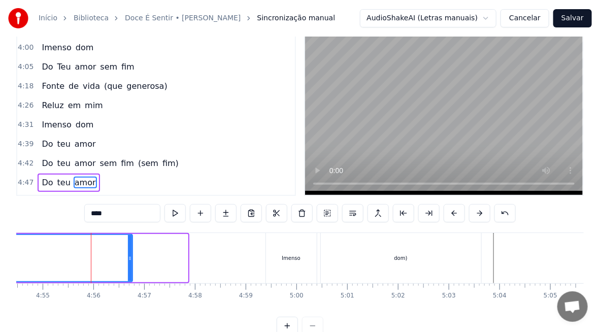
drag, startPoint x: 185, startPoint y: 260, endPoint x: 129, endPoint y: 270, distance: 56.1
click at [129, 270] on div at bounding box center [130, 258] width 4 height 46
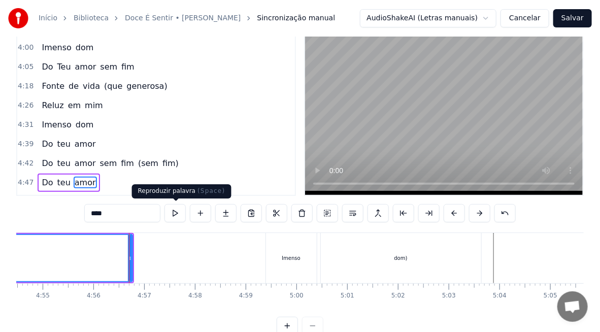
click at [178, 212] on button at bounding box center [174, 213] width 21 height 18
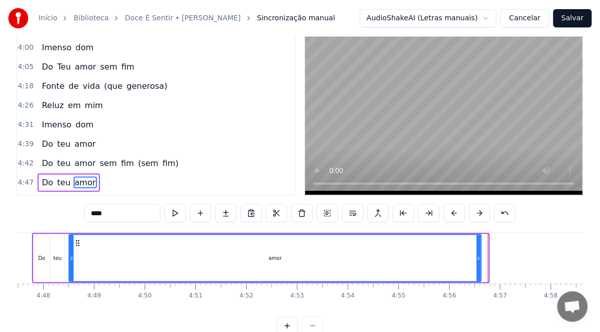
click at [478, 263] on div at bounding box center [478, 258] width 4 height 46
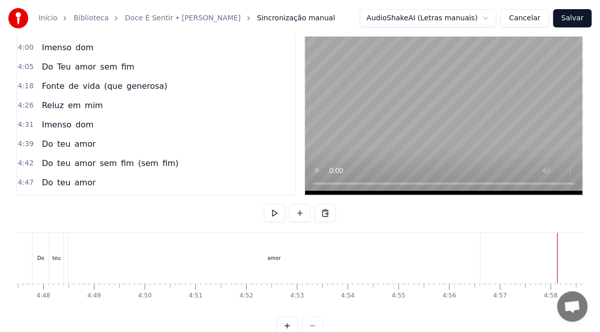
scroll to position [0, 14940]
click at [283, 264] on div "Imenso" at bounding box center [291, 258] width 51 height 50
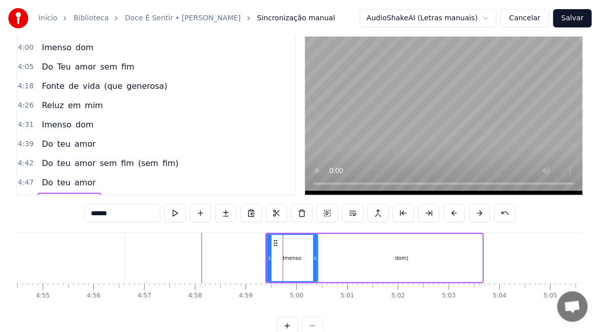
scroll to position [42, 0]
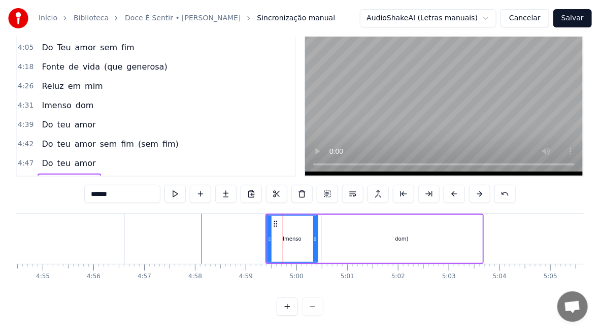
click at [41, 177] on span "Imenso" at bounding box center [56, 183] width 31 height 12
click at [91, 194] on input "******" at bounding box center [122, 194] width 76 height 18
type input "*******"
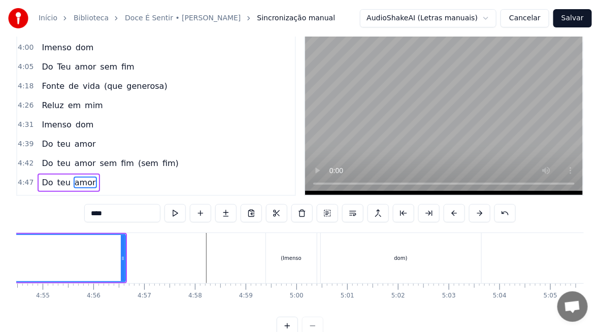
scroll to position [0, 14941]
click at [568, 18] on button "Salvar" at bounding box center [572, 18] width 39 height 18
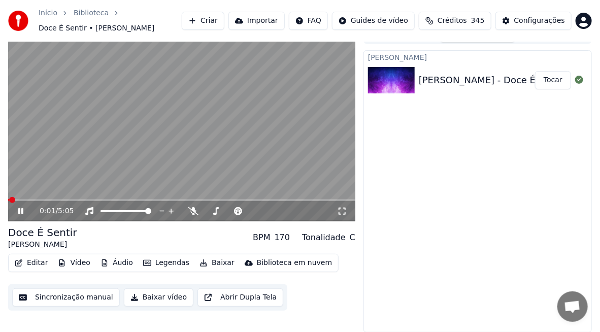
click at [141, 199] on span at bounding box center [181, 200] width 347 height 2
click at [189, 199] on span at bounding box center [181, 200] width 347 height 2
click at [215, 199] on span at bounding box center [181, 200] width 347 height 2
click at [232, 200] on span at bounding box center [181, 200] width 347 height 2
click at [251, 198] on video at bounding box center [181, 123] width 347 height 195
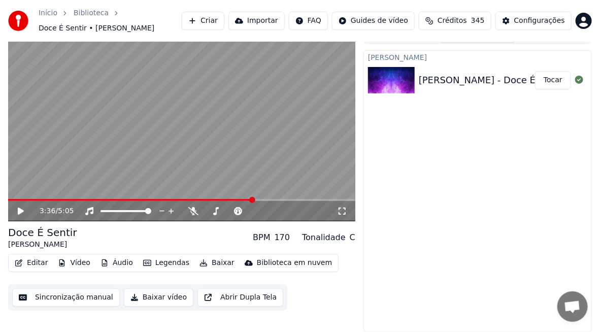
click at [253, 200] on span at bounding box center [181, 200] width 347 height 2
click at [18, 215] on div "3:36 / 5:05" at bounding box center [181, 211] width 339 height 10
click at [22, 208] on icon at bounding box center [27, 211] width 23 height 8
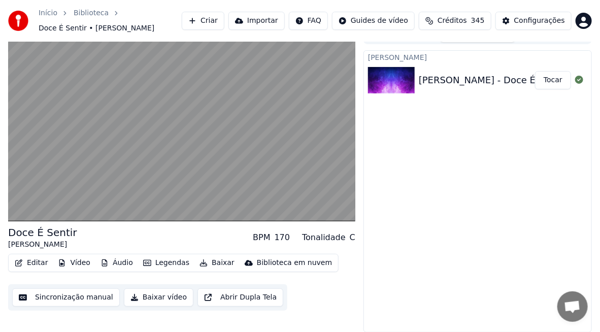
click at [70, 263] on button "Vídeo" at bounding box center [74, 263] width 41 height 14
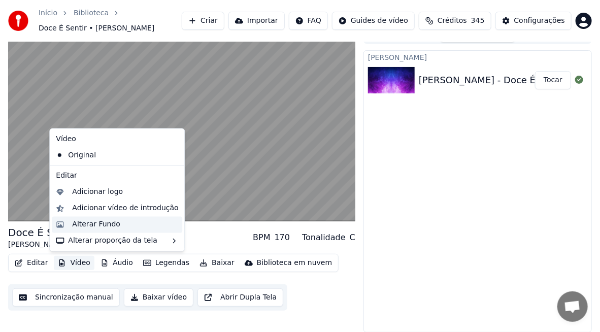
click at [99, 224] on div "Alterar Fundo" at bounding box center [96, 225] width 48 height 10
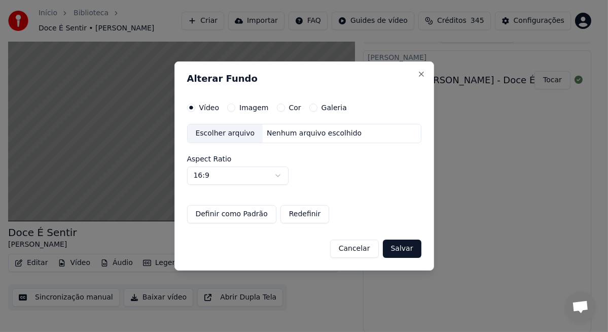
click at [217, 135] on div "Escolher arquivo" at bounding box center [226, 133] width 76 height 18
click at [408, 249] on button "Salvar" at bounding box center [402, 248] width 39 height 18
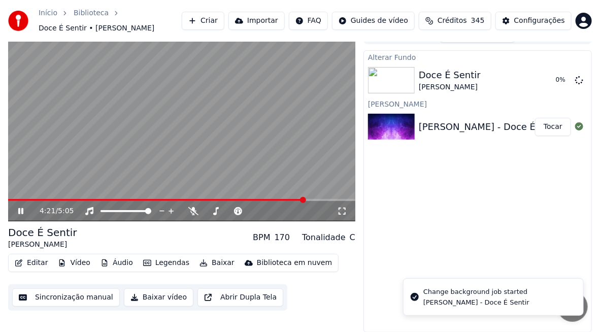
click at [23, 211] on icon at bounding box center [20, 211] width 5 height 6
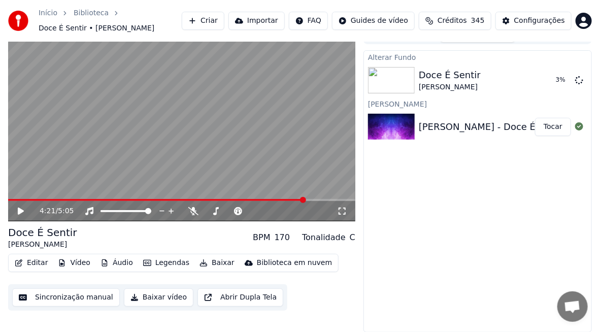
click at [580, 308] on span "Bate-papo aberto" at bounding box center [572, 306] width 30 height 30
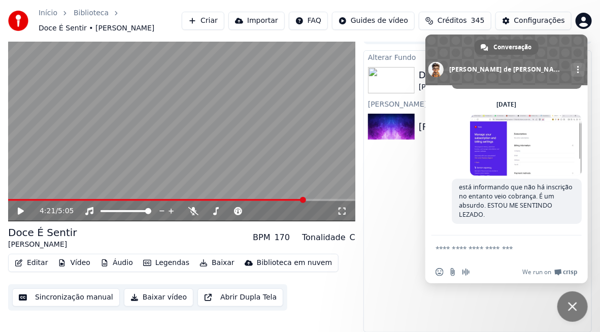
scroll to position [2690, 0]
click at [392, 198] on div "Alterar Fundo Doce É Sentir [PERSON_NAME] 3 % [PERSON_NAME] - Doce É Sentir Toc…" at bounding box center [477, 191] width 228 height 282
click at [392, 198] on div "Alterar Fundo Doce É Sentir [PERSON_NAME] 19 % [PERSON_NAME] - Doce É Sentir To…" at bounding box center [477, 191] width 228 height 282
click at [574, 304] on span "Bate-papo" at bounding box center [572, 306] width 9 height 9
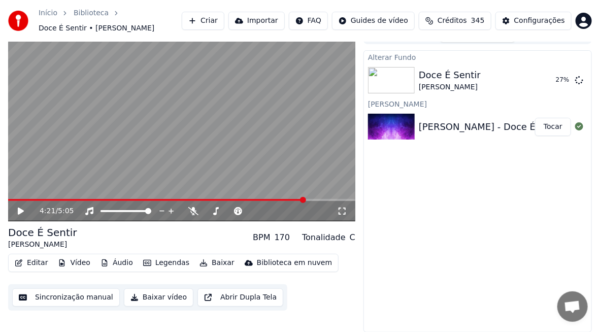
click at [568, 302] on span "Bate-papo aberto" at bounding box center [572, 307] width 17 height 14
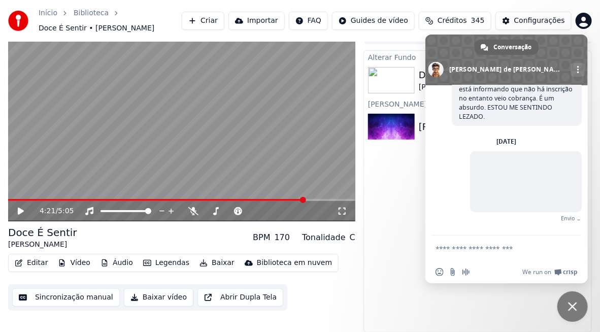
scroll to position [2789, 0]
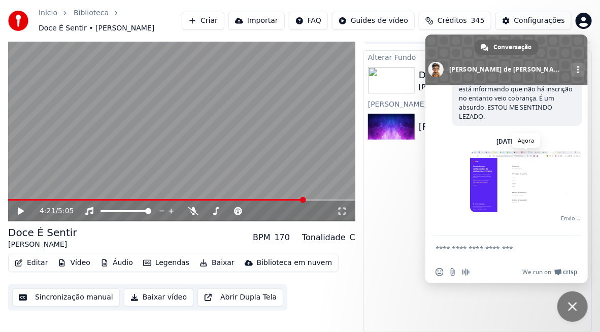
click at [510, 187] on span at bounding box center [526, 181] width 112 height 61
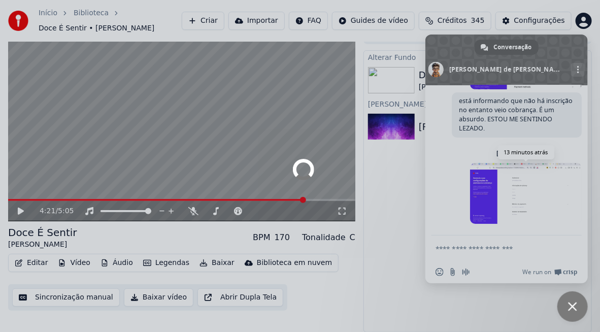
scroll to position [2777, 0]
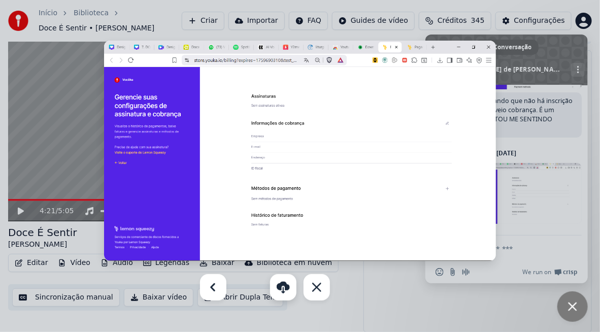
click at [285, 291] on link "Baixar" at bounding box center [283, 287] width 26 height 26
click at [374, 279] on div at bounding box center [300, 166] width 600 height 332
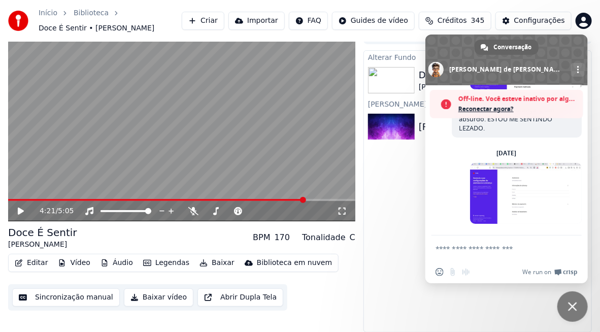
click at [570, 45] on span at bounding box center [506, 59] width 162 height 51
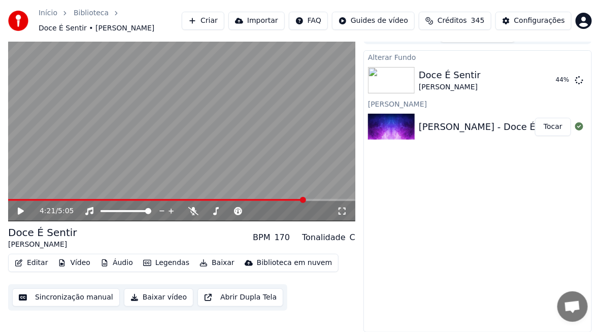
click at [583, 21] on html "Início Biblioteca Doce É Sentir • [PERSON_NAME] Importar FAQ Guides de vídeo Cr…" at bounding box center [300, 150] width 600 height 332
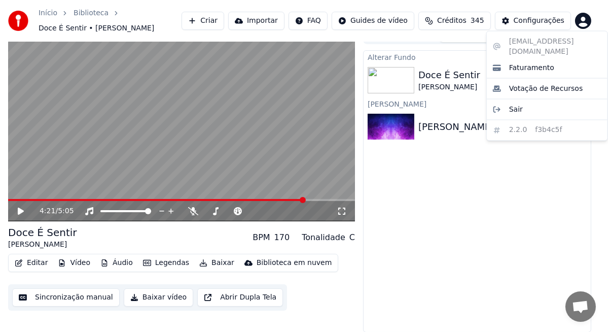
click at [545, 19] on html "Início Biblioteca Doce É Sentir • [PERSON_NAME] Importar FAQ Guides de vídeo Cr…" at bounding box center [304, 150] width 608 height 332
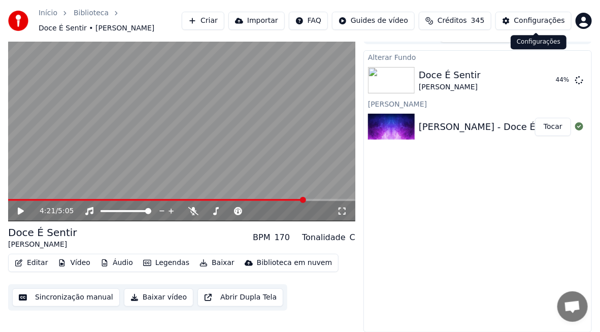
click at [545, 18] on div "Configurações" at bounding box center [539, 21] width 51 height 10
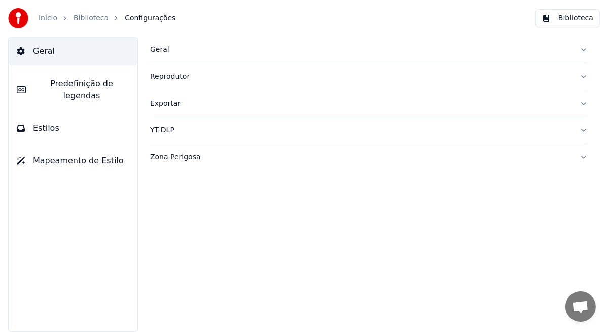
click at [52, 18] on link "Início" at bounding box center [48, 18] width 19 height 10
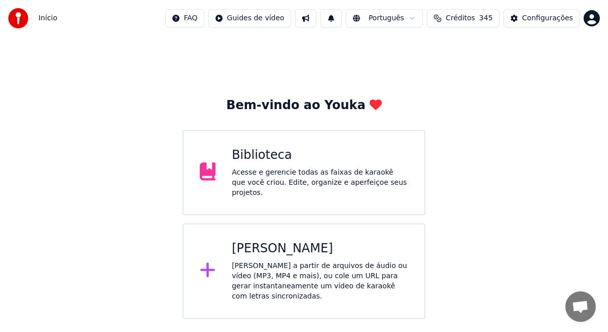
click at [598, 20] on html "Início FAQ Guides de vídeo Português Créditos 345 Configurações Bem-vindo ao Yo…" at bounding box center [304, 159] width 608 height 319
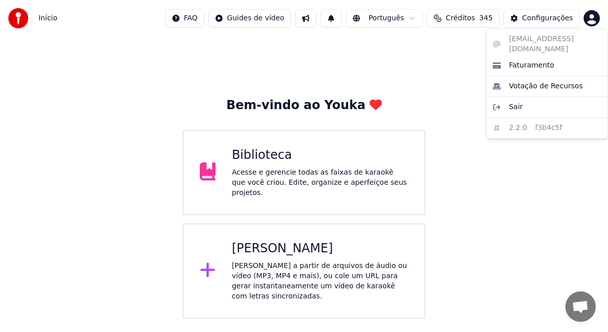
click at [579, 304] on html "Início FAQ Guides de vídeo Português Créditos 345 Configurações Bem-vindo ao Yo…" at bounding box center [304, 159] width 608 height 319
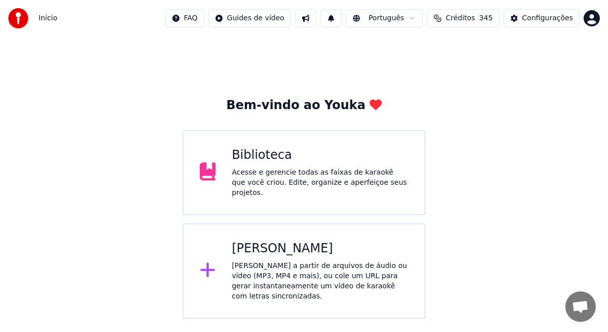
click at [575, 302] on span "Bate-papo aberto" at bounding box center [580, 307] width 17 height 14
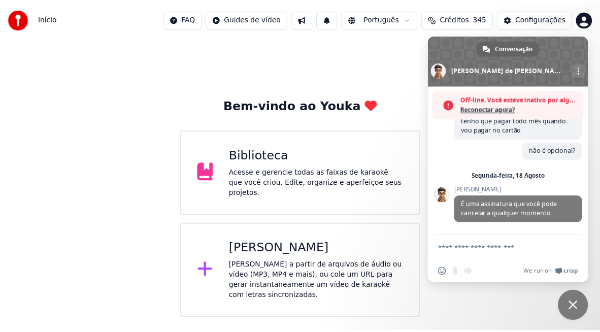
scroll to position [1694, 0]
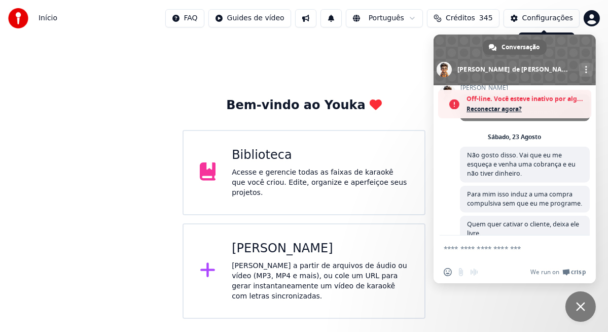
click at [546, 20] on div "Configurações" at bounding box center [548, 18] width 51 height 10
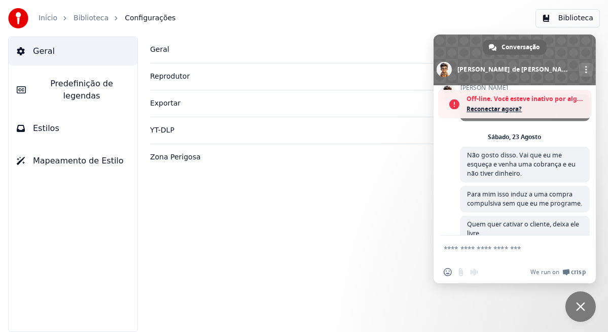
click at [578, 303] on span "Bate-papo" at bounding box center [580, 306] width 9 height 9
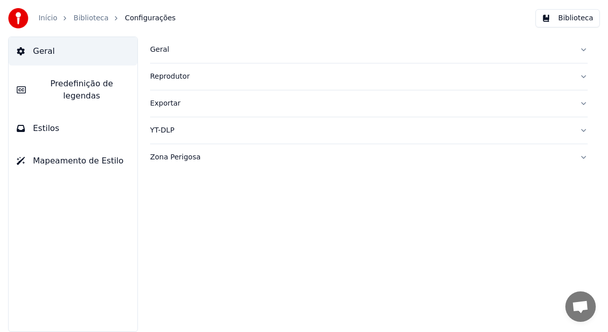
click at [46, 15] on link "Início" at bounding box center [48, 18] width 19 height 10
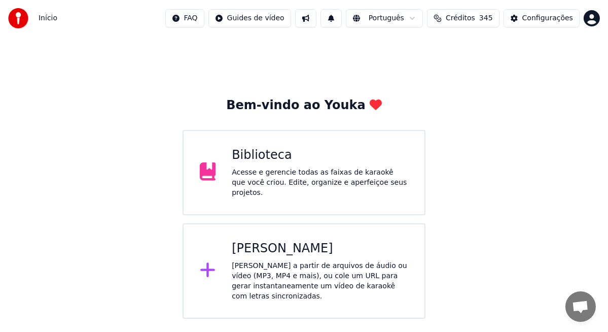
click at [470, 19] on span "Créditos" at bounding box center [460, 18] width 29 height 10
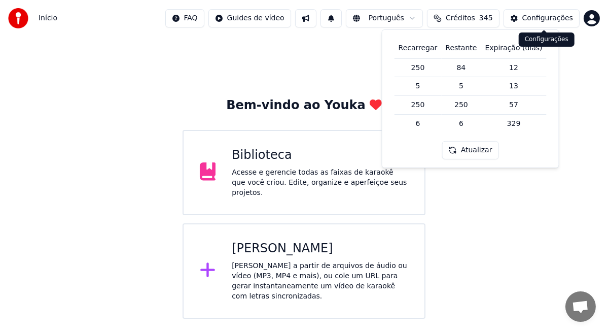
click at [534, 18] on div "Configurações" at bounding box center [548, 18] width 51 height 10
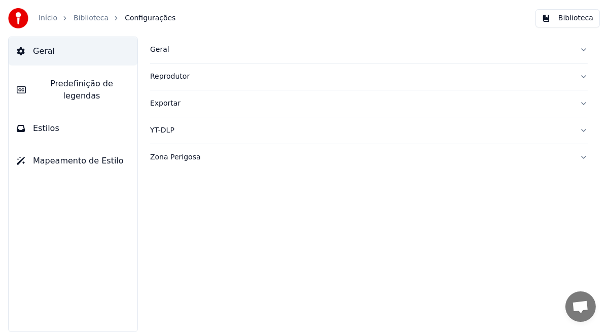
click at [49, 22] on link "Início" at bounding box center [48, 18] width 19 height 10
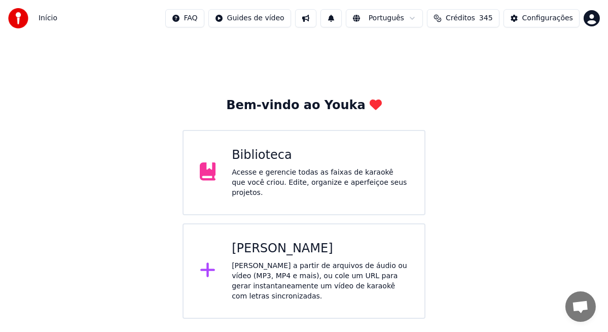
click at [592, 18] on html "Início FAQ Guides de vídeo Português Créditos 345 Configurações Bem-vindo ao Yo…" at bounding box center [304, 159] width 608 height 319
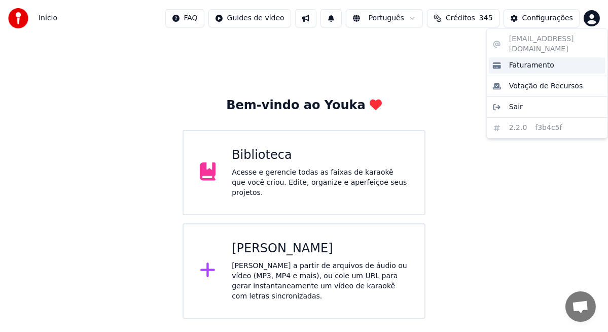
click at [529, 60] on span "Faturamento" at bounding box center [531, 65] width 45 height 10
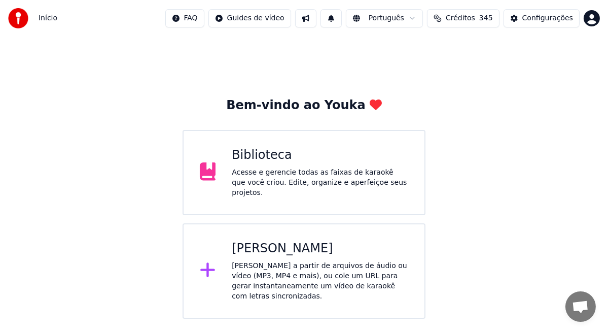
click at [274, 172] on div "Acesse e gerencie todas as faixas de karaokê que você criou. Edite, organize e …" at bounding box center [320, 182] width 177 height 30
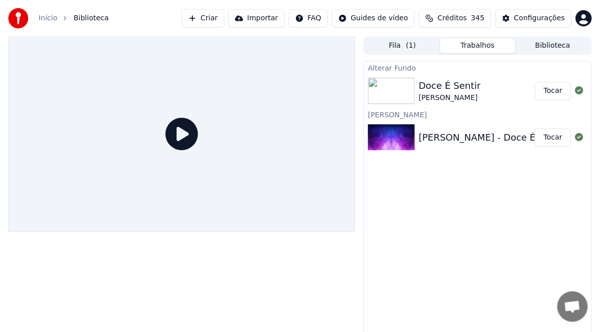
click at [546, 92] on button "Tocar" at bounding box center [553, 91] width 36 height 18
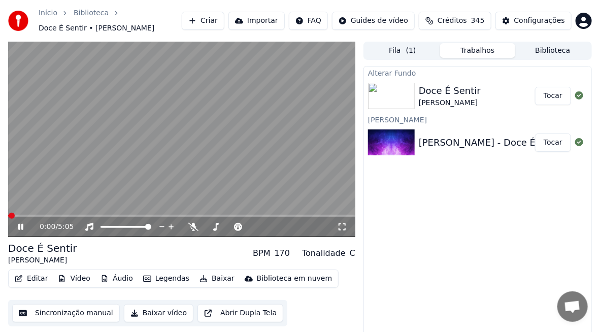
scroll to position [16, 0]
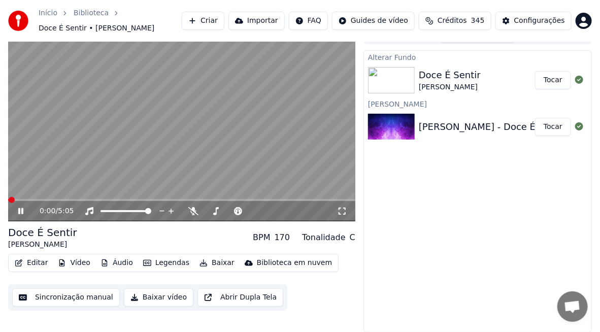
click at [151, 301] on button "Baixar vídeo" at bounding box center [159, 297] width 70 height 18
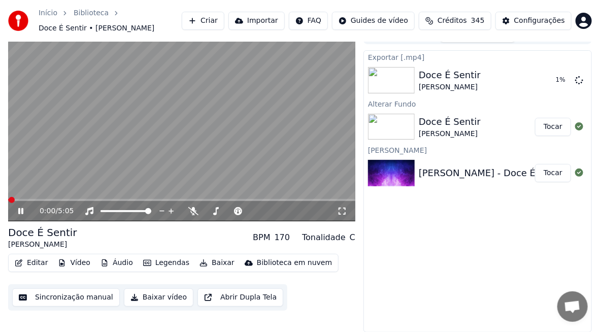
click at [21, 209] on icon at bounding box center [20, 211] width 5 height 6
click at [555, 87] on button "Exibir" at bounding box center [552, 80] width 38 height 18
